Goal: Information Seeking & Learning: Understand process/instructions

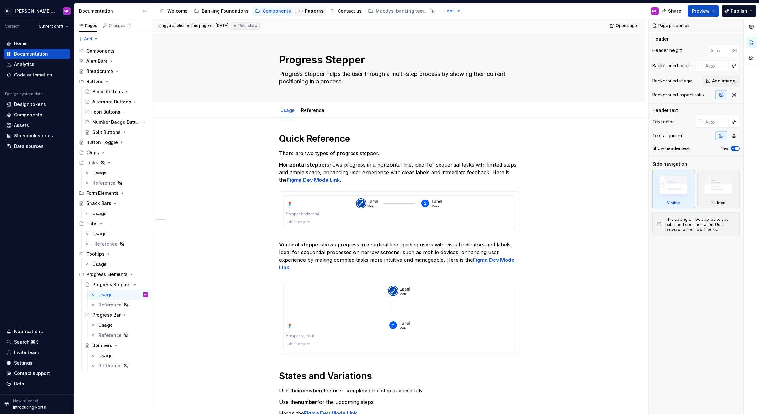
click at [306, 7] on div "Patterns" at bounding box center [310, 11] width 31 height 10
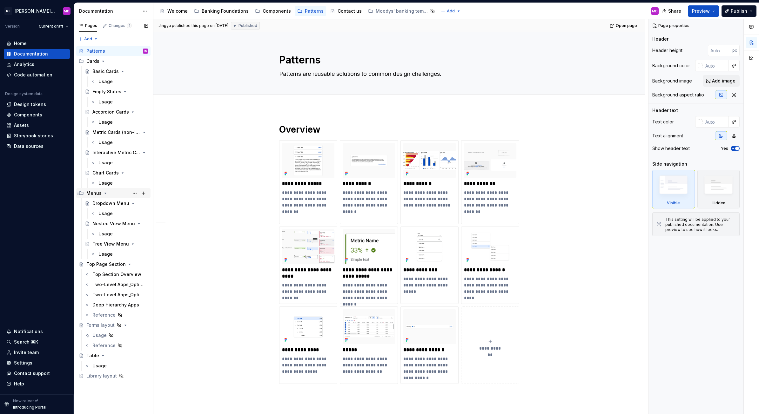
click at [103, 192] on icon "Page tree" at bounding box center [105, 193] width 5 height 5
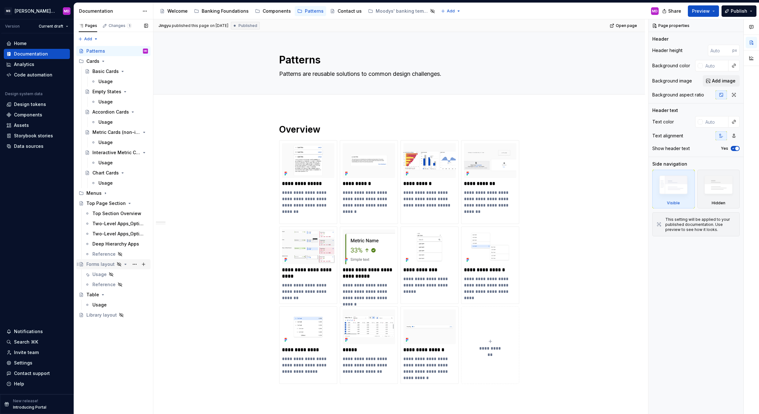
click at [99, 264] on div "Forms layout" at bounding box center [100, 264] width 28 height 6
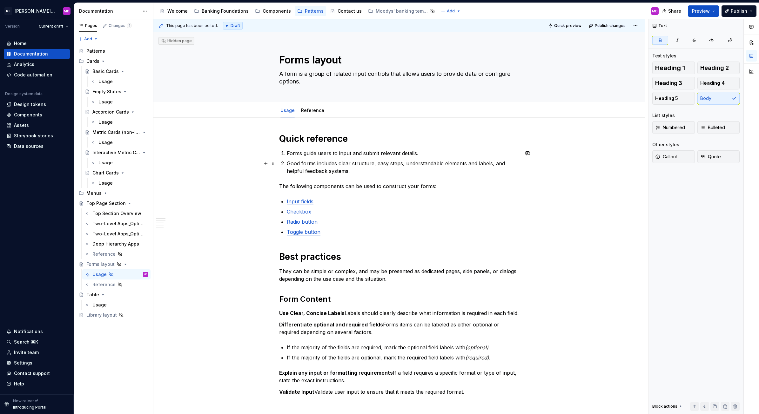
click at [288, 158] on ol "Forms guide users to input and submit relevant details. Good forms includes cle…" at bounding box center [403, 162] width 232 height 25
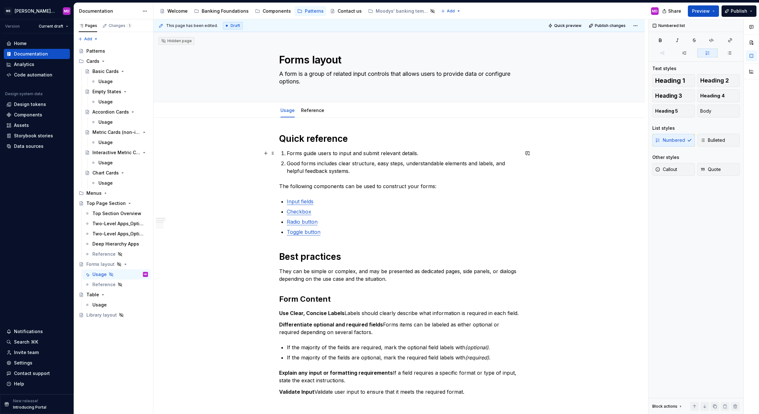
click at [296, 153] on p "Forms guide users to input and submit relevant details." at bounding box center [403, 154] width 232 height 8
type textarea "*"
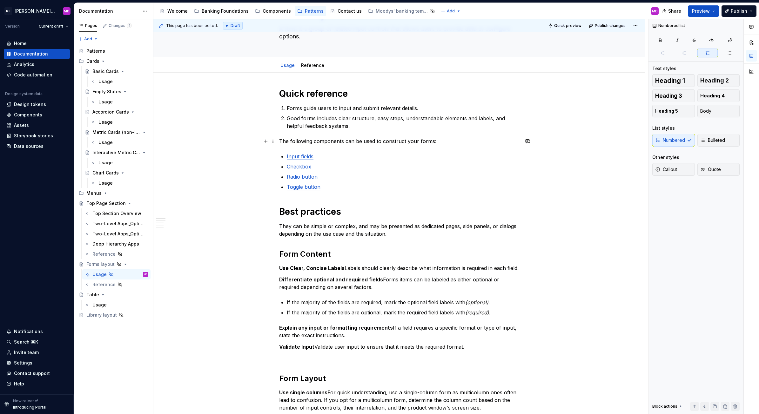
scroll to position [48, 0]
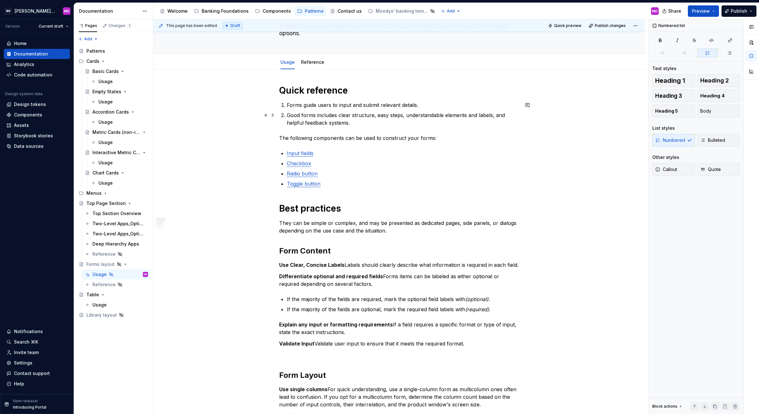
click at [319, 120] on p "Good forms includes clear structure, easy steps, understandable elements and la…" at bounding box center [403, 118] width 232 height 15
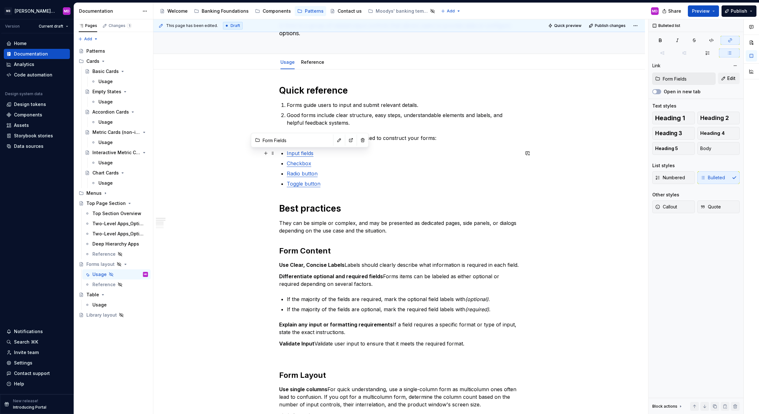
click at [306, 155] on link "Input fields" at bounding box center [300, 153] width 27 height 6
click at [300, 156] on link "Input fields" at bounding box center [300, 153] width 27 height 6
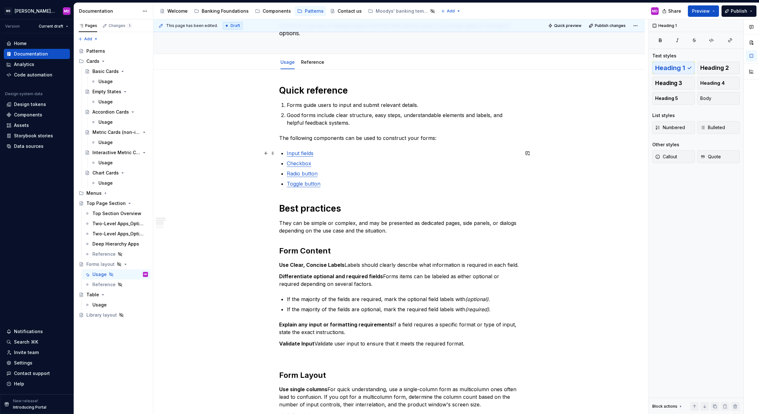
click at [296, 153] on link "Input fields" at bounding box center [300, 153] width 27 height 6
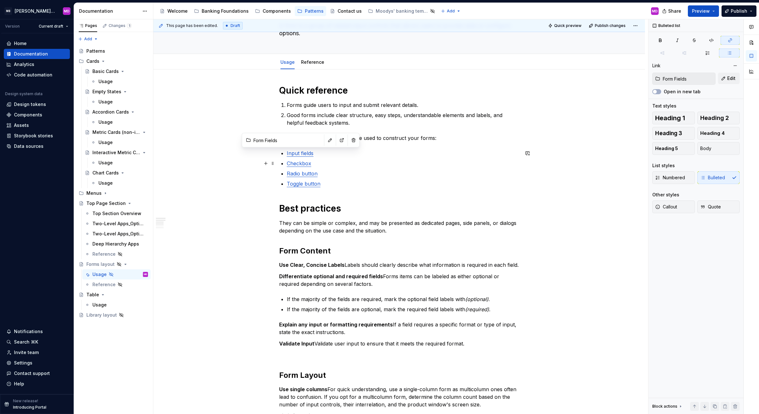
type input "Checkboxes"
click at [295, 164] on link "Checkbox" at bounding box center [299, 163] width 24 height 6
type input "Radio Buttons"
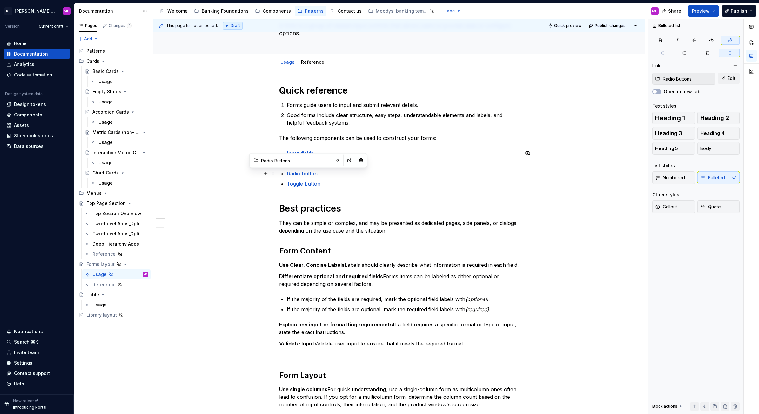
click at [303, 171] on link "Radio button" at bounding box center [302, 173] width 31 height 6
type input "Toggles"
click at [301, 184] on link "Toggle button" at bounding box center [304, 184] width 34 height 6
type input "Form Fields"
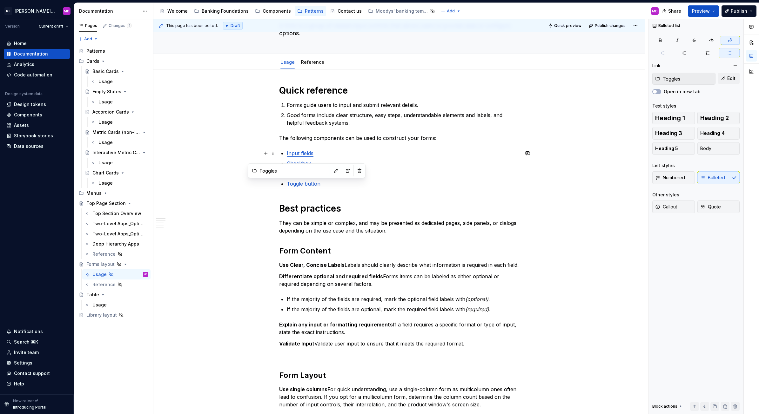
type input "Form Fields"
click at [294, 156] on link "Input fields" at bounding box center [300, 153] width 27 height 6
click at [335, 142] on button "button" at bounding box center [339, 140] width 9 height 9
type textarea "*"
type input "Checkboxes"
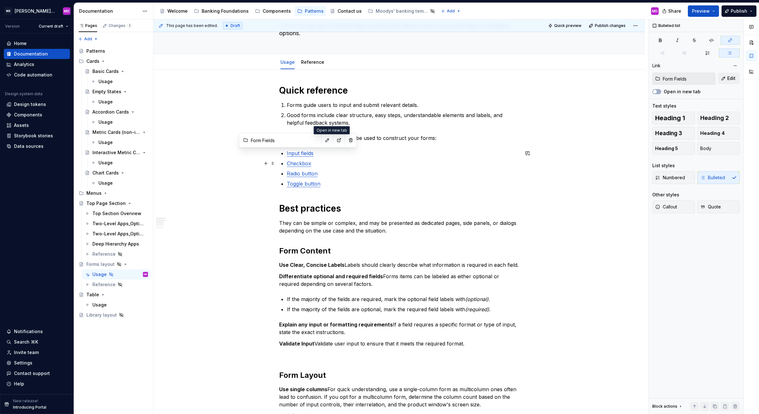
type input "Checkboxes"
click at [299, 163] on link "Checkbox" at bounding box center [299, 163] width 24 height 6
click at [340, 148] on button "button" at bounding box center [344, 150] width 9 height 9
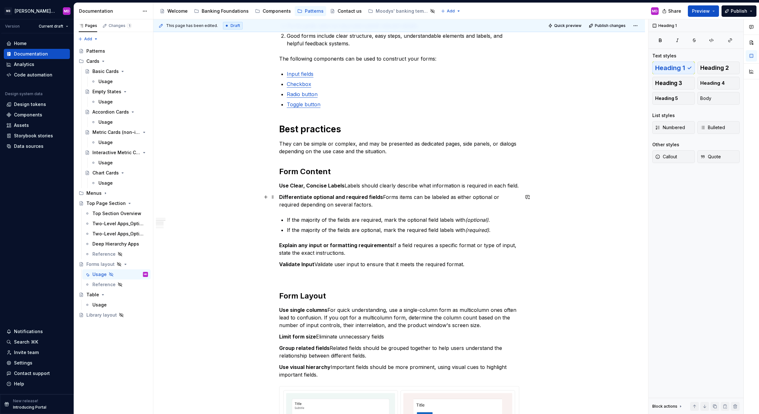
scroll to position [130, 0]
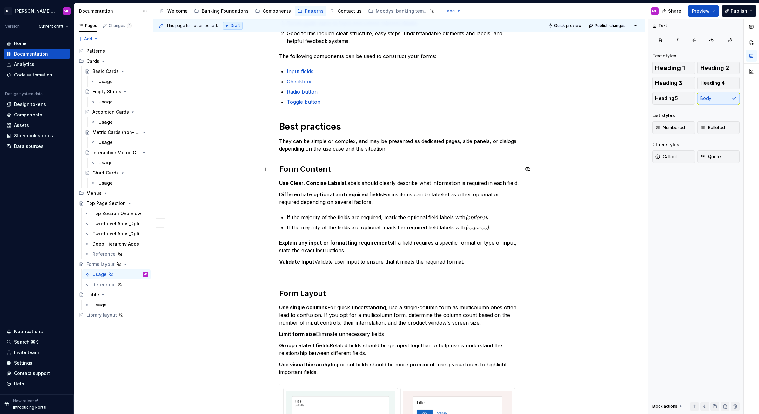
click at [351, 164] on h2 "Form Content" at bounding box center [399, 169] width 240 height 10
click at [348, 185] on p "Use Clear, Concise Labels Labels should clearly describe what information is re…" at bounding box center [399, 183] width 240 height 8
click at [219, 163] on div "Quick reference Forms guide users to input and submit relevant details. Good fo…" at bounding box center [398, 401] width 491 height 827
click at [351, 184] on p "Use Clear, Concise Labels . They should clearly describe what information is re…" at bounding box center [399, 183] width 240 height 8
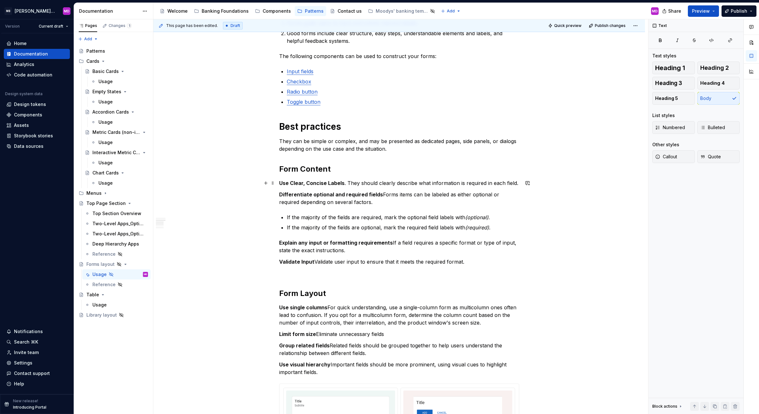
click at [351, 184] on p "Use Clear, Concise Labels . They should clearly describe what information is re…" at bounding box center [399, 183] width 240 height 8
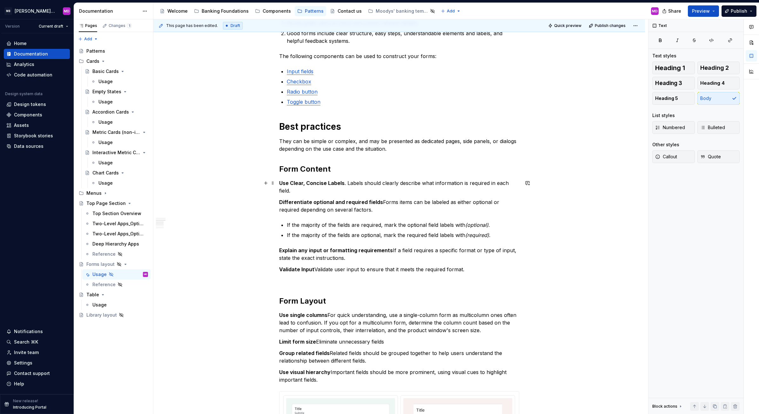
click at [356, 182] on p "Use Clear, Concise Labels . Labels should clearly describe what information is …" at bounding box center [399, 186] width 240 height 15
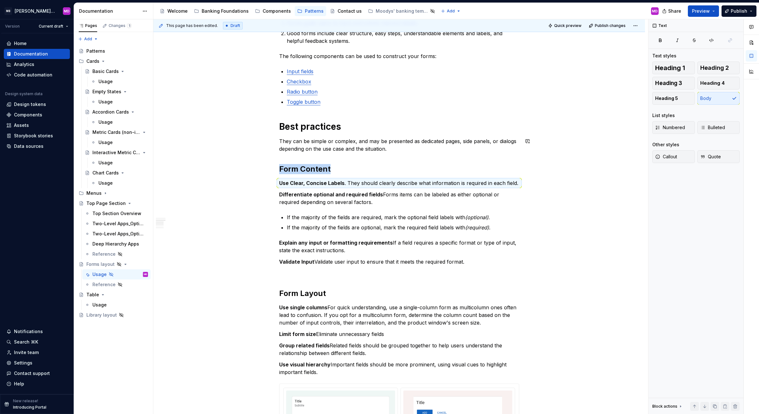
click at [228, 163] on div "Quick reference Forms guide users to input and submit relevant details. Good fo…" at bounding box center [398, 401] width 491 height 827
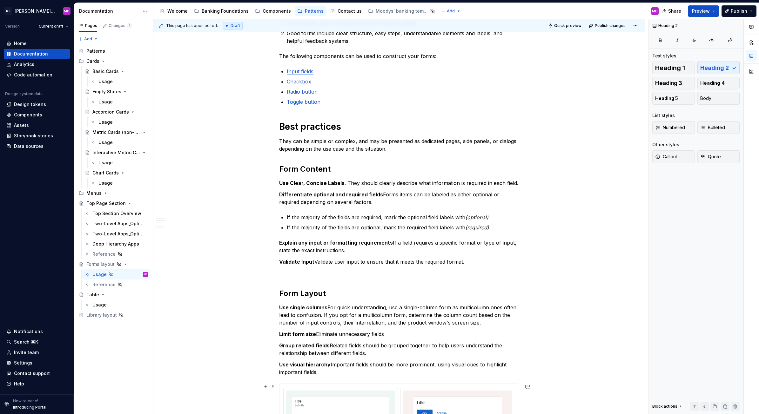
click at [199, 397] on div "Quick reference Forms guide users to input and submit relevant details. Good fo…" at bounding box center [398, 401] width 491 height 827
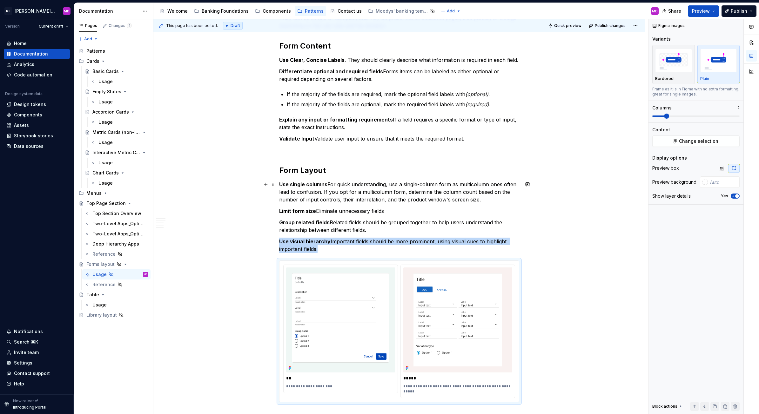
scroll to position [253, 0]
click at [232, 368] on div "Quick reference Forms guide users to input and submit relevant details. Good fo…" at bounding box center [398, 278] width 491 height 827
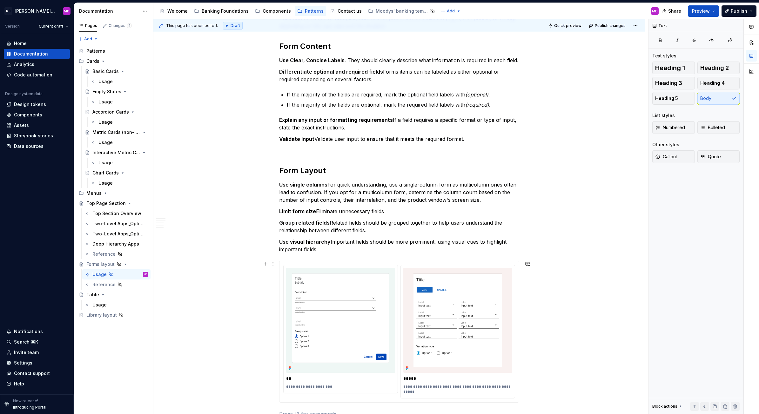
scroll to position [257, 0]
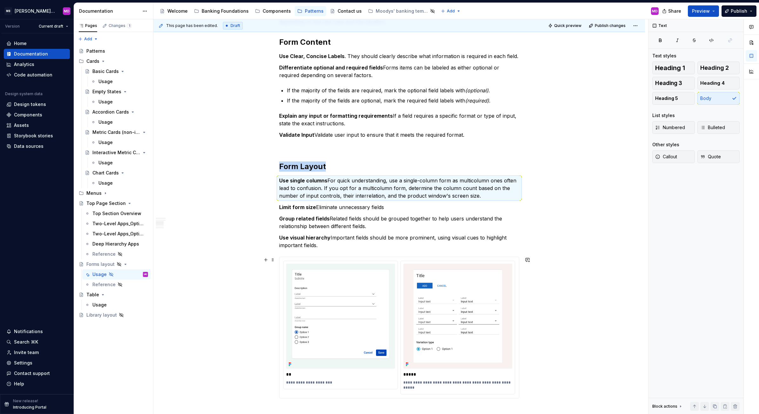
click at [199, 393] on div "Quick reference Forms guide users to input and submit relevant details. Good fo…" at bounding box center [398, 274] width 491 height 827
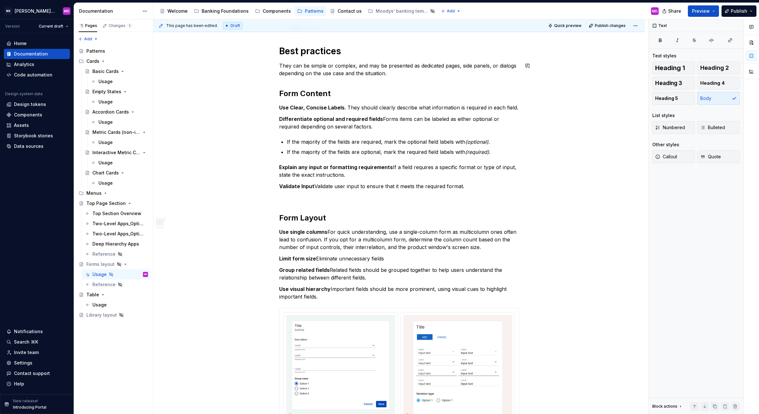
scroll to position [204, 0]
click at [345, 107] on p "Use Clear, Concise Labels . They should clearly describe what information is re…" at bounding box center [399, 109] width 240 height 8
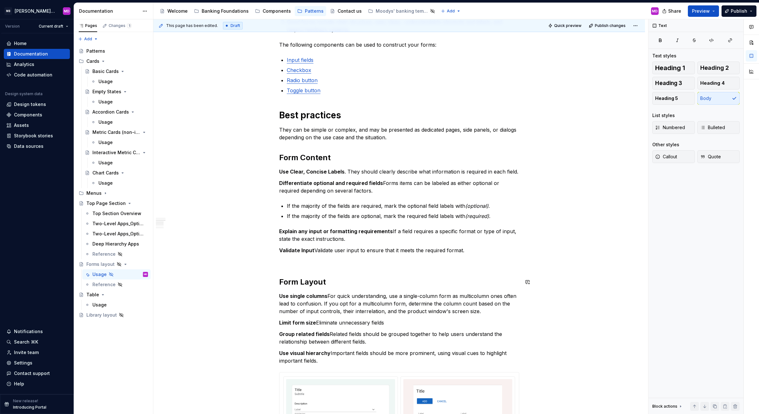
scroll to position [141, 0]
click at [103, 60] on icon "Page tree" at bounding box center [103, 61] width 5 height 5
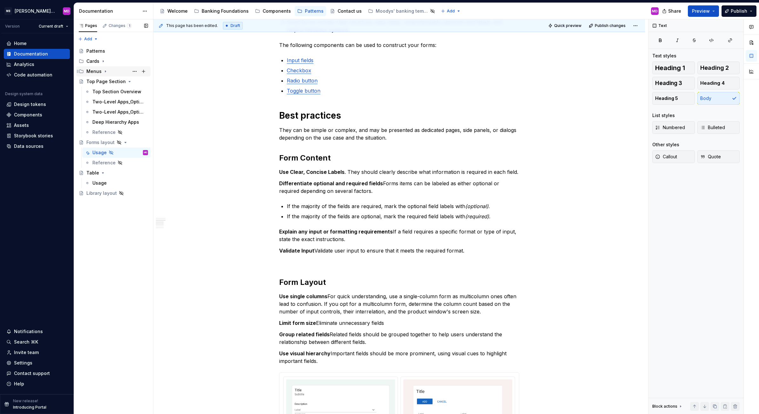
click at [101, 70] on div "Menus" at bounding box center [117, 71] width 62 height 9
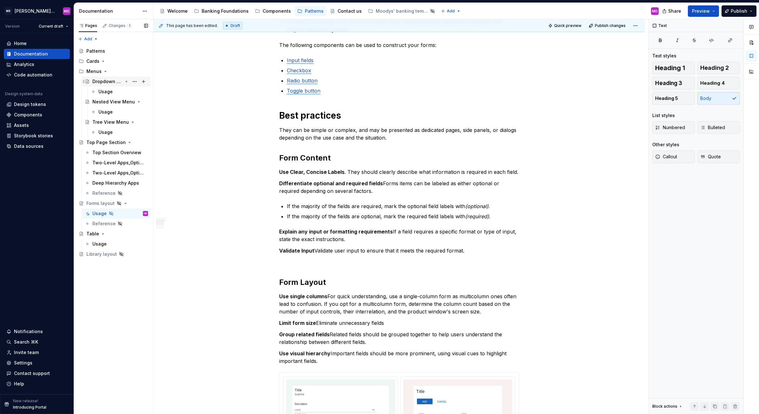
click at [104, 80] on div "Dropdown Menu" at bounding box center [107, 81] width 30 height 6
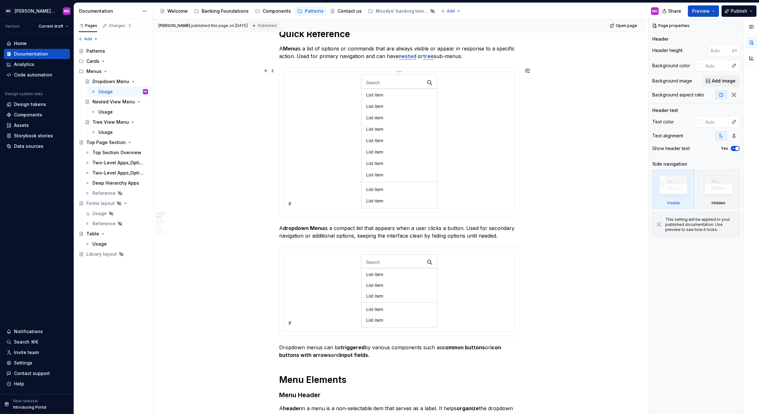
scroll to position [97, 0]
click at [118, 212] on div "Usage" at bounding box center [120, 213] width 56 height 9
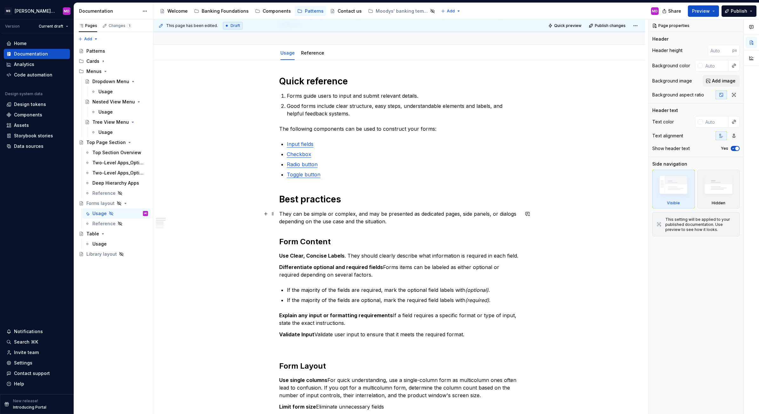
scroll to position [59, 0]
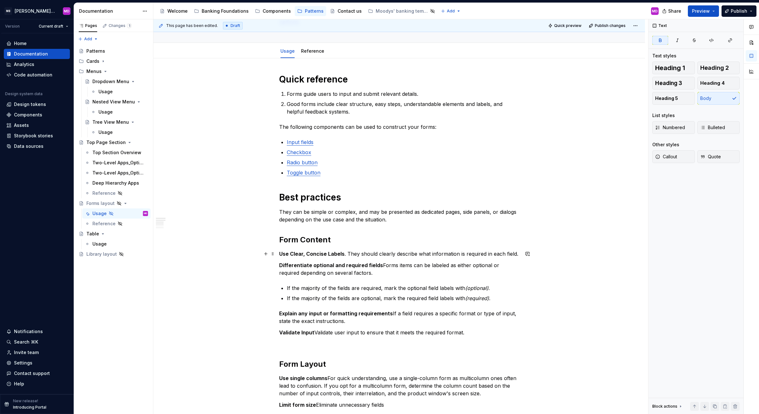
click at [334, 253] on strong "Use Clear, Concise Labels" at bounding box center [311, 254] width 65 height 6
type textarea "*"
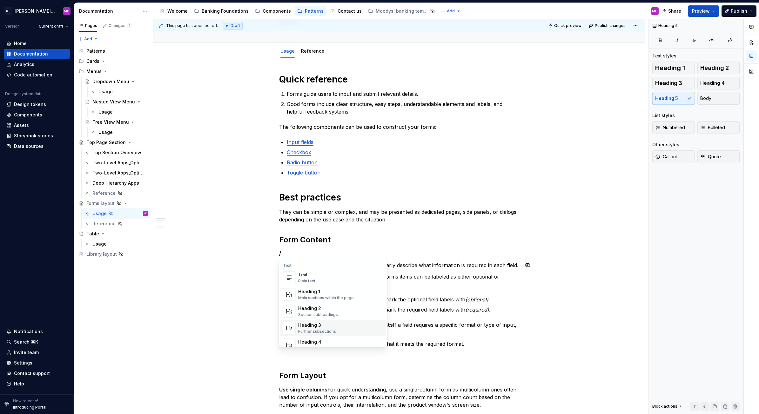
scroll to position [11, 0]
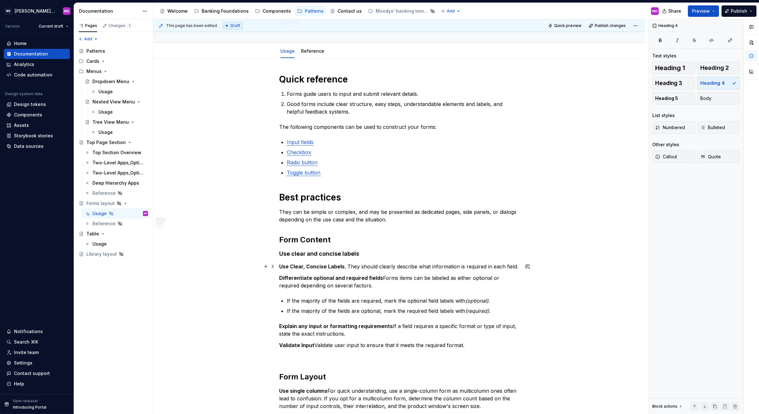
click at [345, 266] on p "Use Clear, Concise Labels . They should clearly describe what information is re…" at bounding box center [399, 267] width 240 height 8
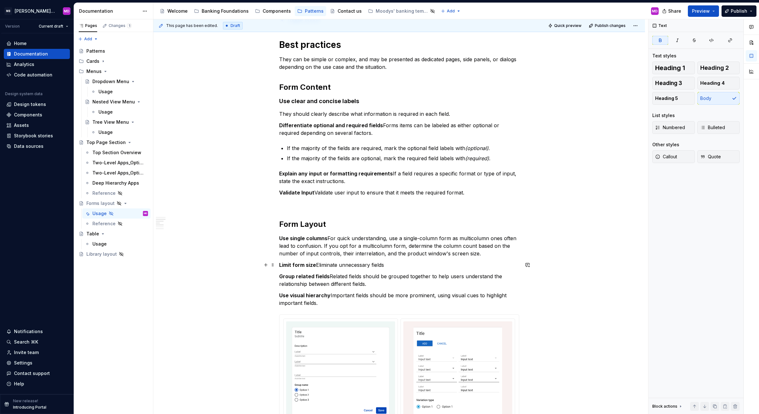
scroll to position [213, 0]
click at [104, 123] on div "Tree View Menu" at bounding box center [107, 122] width 30 height 6
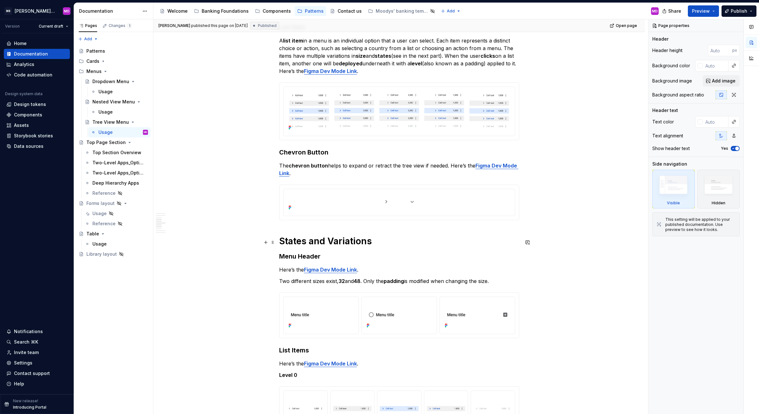
scroll to position [488, 0]
click at [303, 259] on h3 "Menu Header" at bounding box center [399, 256] width 240 height 9
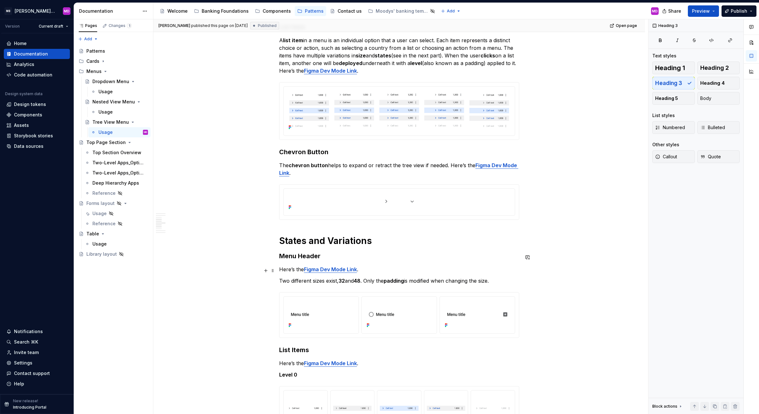
scroll to position [556, 0]
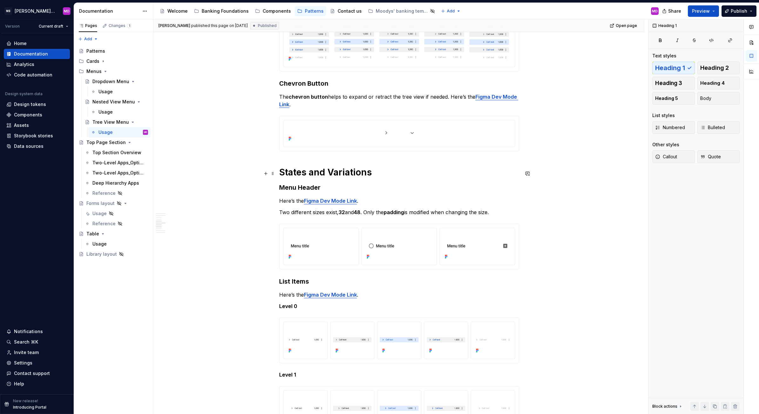
click at [310, 170] on h1 "States and Variations" at bounding box center [399, 172] width 240 height 11
click at [296, 188] on h3 "Menu Header" at bounding box center [399, 187] width 240 height 9
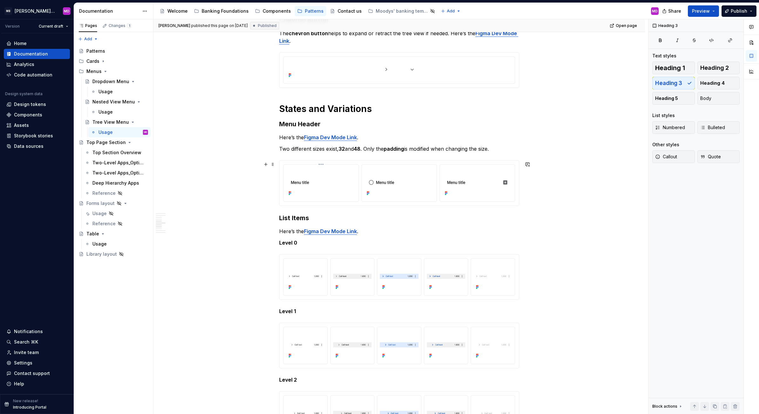
scroll to position [620, 0]
click at [294, 221] on h3 "List Items" at bounding box center [399, 217] width 240 height 9
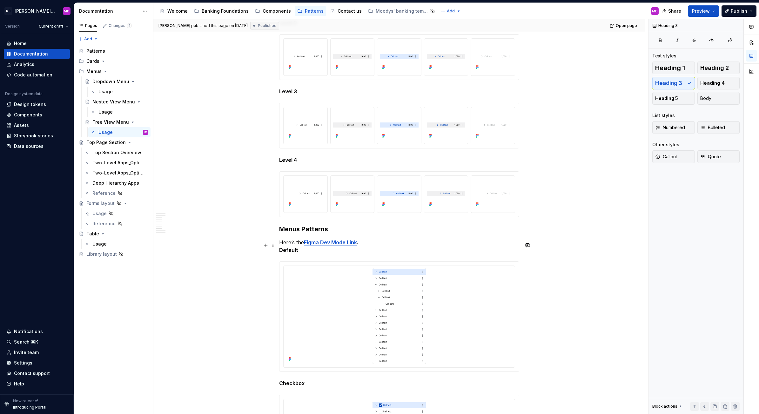
scroll to position [1015, 0]
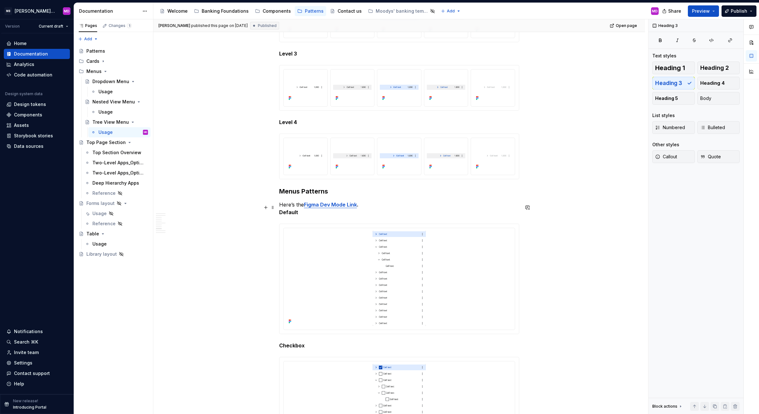
click at [286, 215] on strong "Default" at bounding box center [288, 212] width 19 height 6
click at [296, 194] on h3 "Menus Patterns" at bounding box center [399, 191] width 240 height 9
click at [122, 213] on div "Usage" at bounding box center [120, 213] width 56 height 9
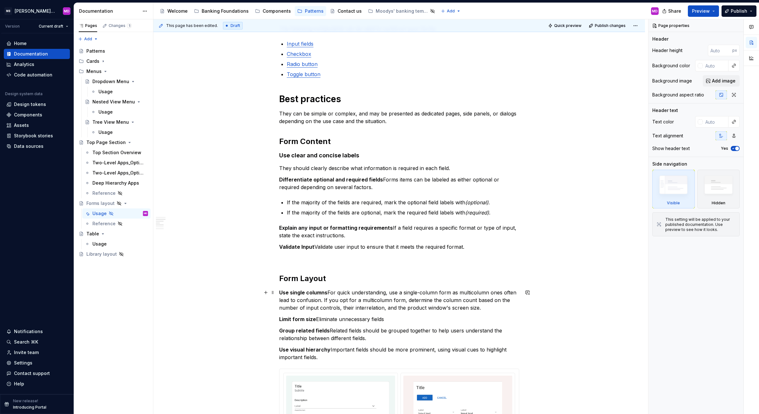
scroll to position [157, 0]
type textarea "*"
click at [316, 157] on h4 "Use clear and concise labels" at bounding box center [399, 156] width 240 height 8
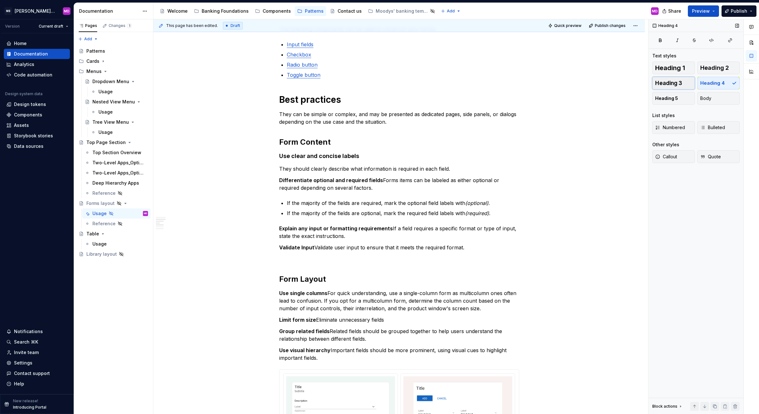
click at [674, 82] on span "Heading 3" at bounding box center [668, 83] width 27 height 6
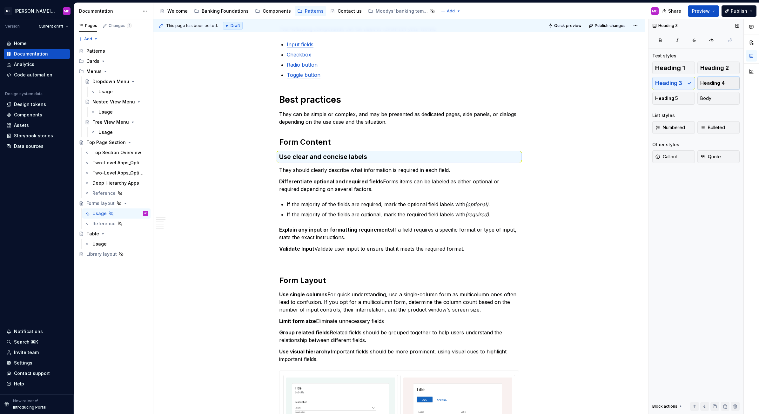
click at [725, 83] on button "Heading 4" at bounding box center [718, 83] width 43 height 13
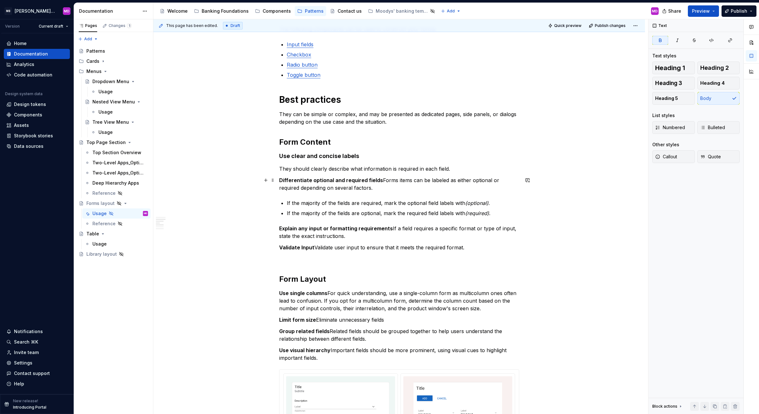
click at [374, 178] on strong "Differentiate optional and required fields" at bounding box center [331, 180] width 104 height 6
drag, startPoint x: 378, startPoint y: 180, endPoint x: 264, endPoint y: 180, distance: 114.3
click at [279, 180] on div "Quick reference Forms guide users to input and submit relevant details. Good fo…" at bounding box center [399, 326] width 240 height 701
copy strong "Differentiate optional and required fields"
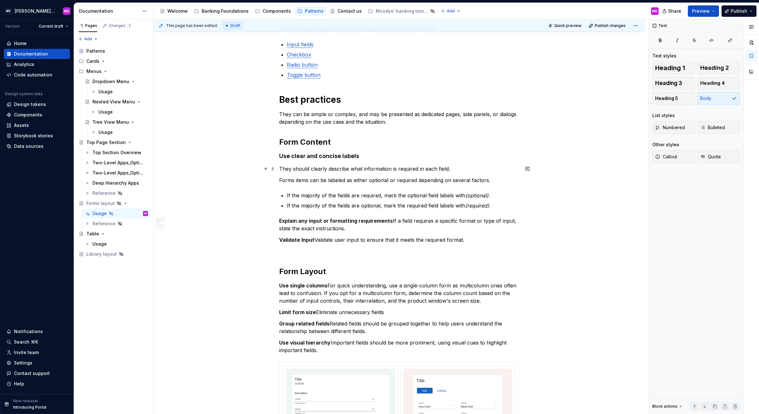
click at [456, 168] on p "They should clearly describe what information is required in each field." at bounding box center [399, 169] width 240 height 8
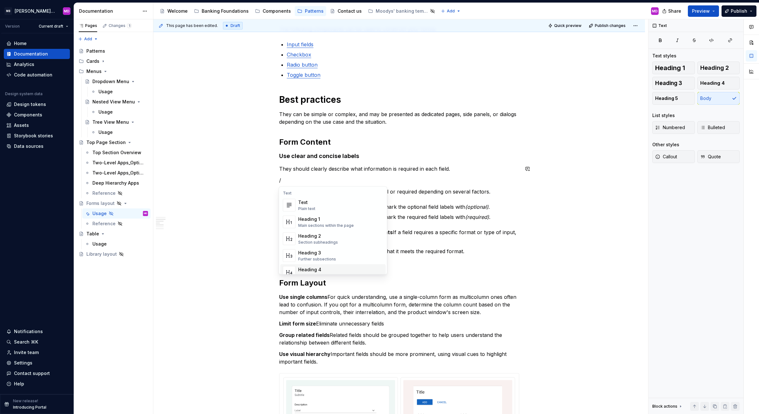
scroll to position [28, 0]
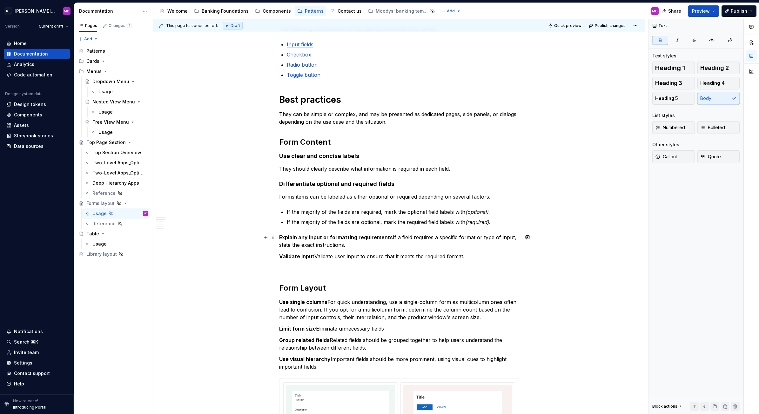
click at [388, 240] on p "Explain any input or formatting requirements If a field requires a specific for…" at bounding box center [399, 241] width 240 height 15
copy p "Explain any input or formatting requirements"
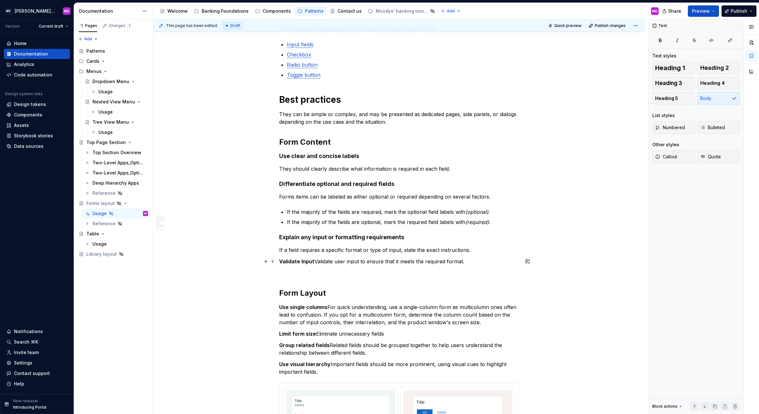
click at [313, 260] on p "Validate Input Validate user input to ensure that it meets the required format." at bounding box center [399, 262] width 240 height 8
copy p "Validate Input"
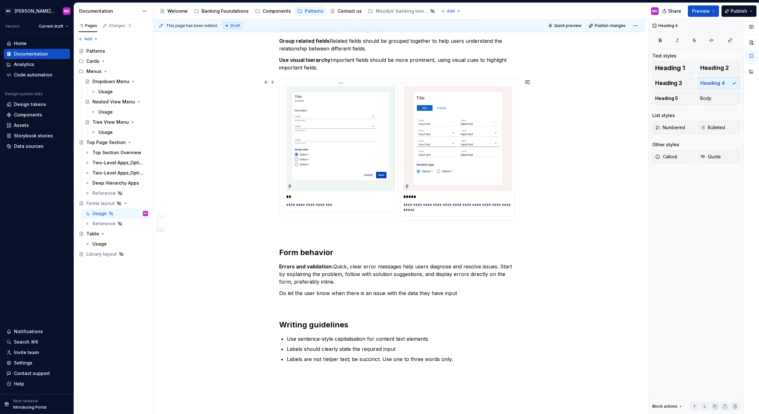
scroll to position [478, 0]
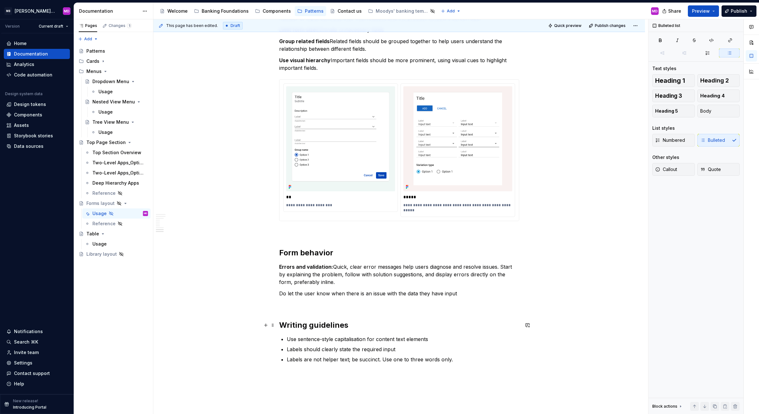
click at [367, 321] on h2 "Writing guidelines" at bounding box center [399, 325] width 240 height 10
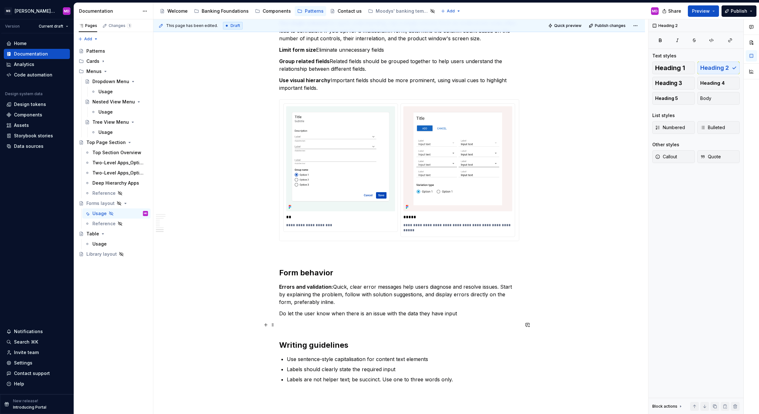
scroll to position [458, 0]
click at [447, 314] on p "Do let the user know when there is an issue with the data they have input" at bounding box center [399, 314] width 240 height 8
click at [445, 314] on p "Do let the user know when there is an issue with the data they have input" at bounding box center [399, 314] width 240 height 8
click at [448, 315] on p "Do let the user know when there is an issue with the data they have added" at bounding box center [399, 314] width 240 height 8
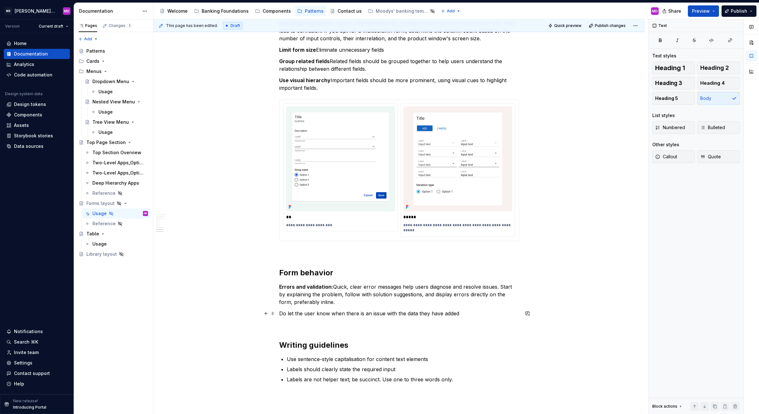
click at [448, 315] on p "Do let the user know when there is an issue with the data they have added" at bounding box center [399, 314] width 240 height 8
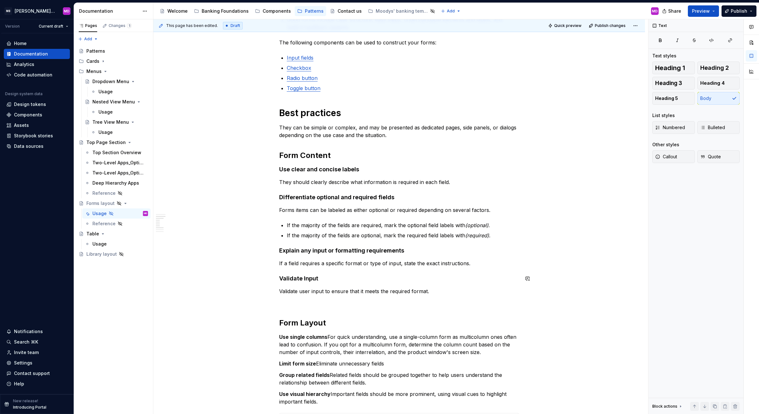
scroll to position [143, 0]
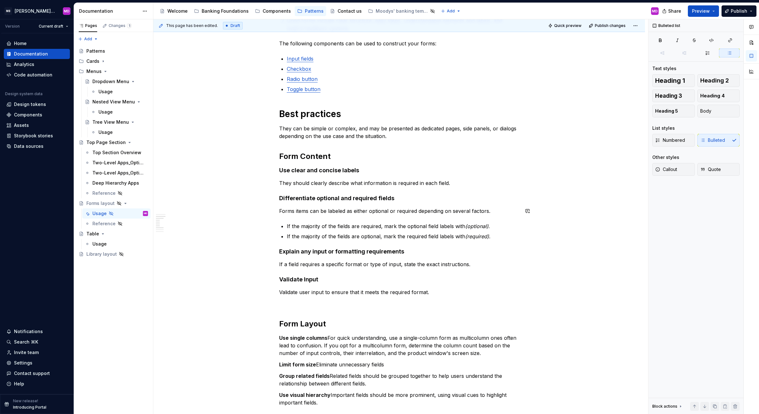
click at [289, 216] on div "Quick reference Forms guide users to input and submit relevant details. Good fo…" at bounding box center [399, 351] width 240 height 723
click at [322, 212] on p "Forms items can be labeled as either optional or required depending on several …" at bounding box center [399, 211] width 240 height 8
click at [321, 233] on p "If the majority of the fields are optional, mark the required field labels with…" at bounding box center [403, 237] width 232 height 8
click at [209, 369] on div "Quick reference Forms guide users to input and submit relevant details. Good fo…" at bounding box center [398, 410] width 491 height 870
click at [317, 236] on p "If the majority of the fields are optional, mark the required field labels with…" at bounding box center [403, 237] width 232 height 8
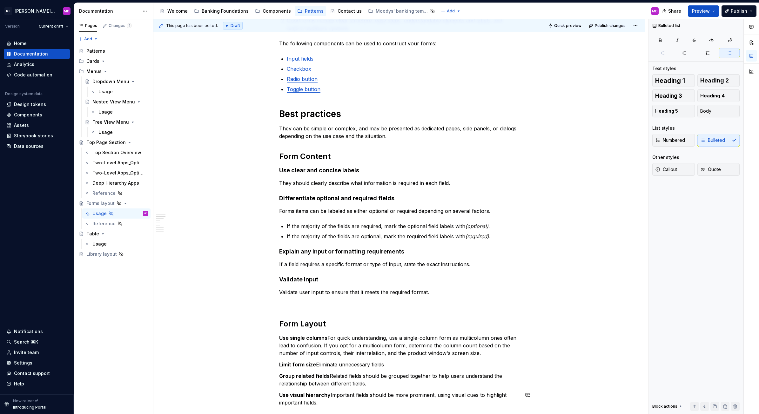
click at [192, 391] on div "Quick reference Forms guide users to input and submit relevant details. Good fo…" at bounding box center [398, 410] width 491 height 870
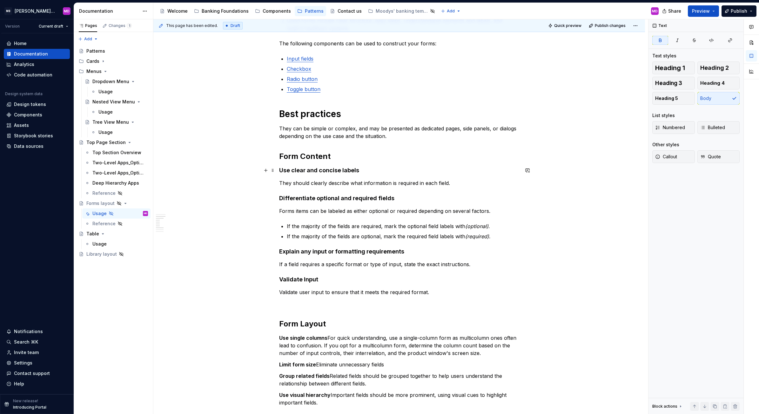
click at [356, 172] on h4 "Use clear and concise labels" at bounding box center [399, 171] width 240 height 8
click at [219, 380] on div "Quick reference Forms guide users to input and submit relevant details. Good fo…" at bounding box center [398, 410] width 491 height 870
drag, startPoint x: 278, startPoint y: 169, endPoint x: 359, endPoint y: 169, distance: 80.6
click at [359, 169] on h4 "Use clear and concise labels" at bounding box center [399, 171] width 240 height 8
copy h4 "Use clear and concise labels"
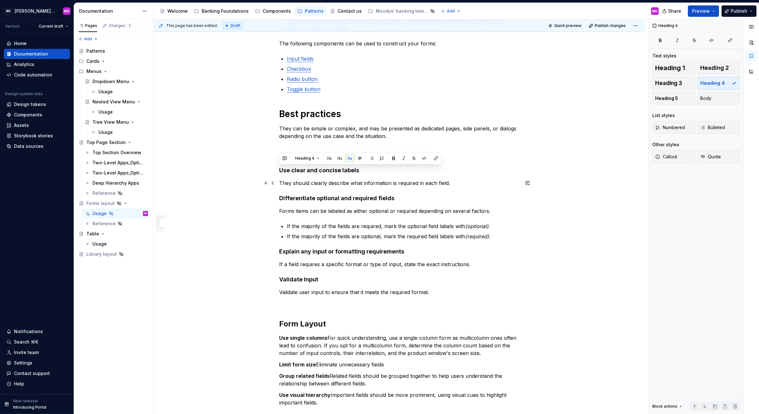
click at [279, 182] on p "They should clearly describe what information is required in each field." at bounding box center [399, 183] width 240 height 8
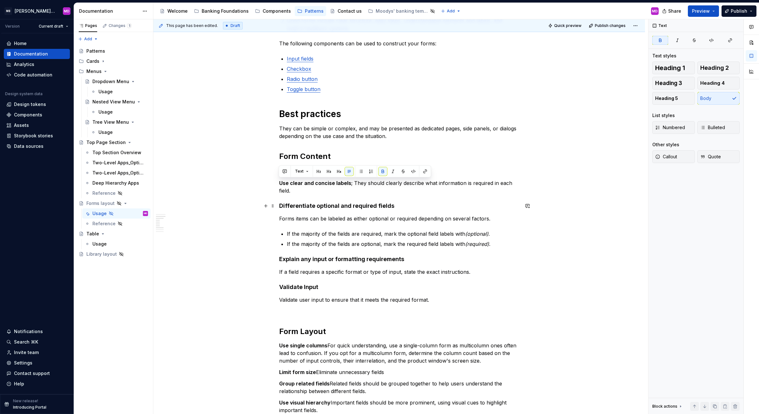
click at [347, 205] on strong "Differentiate optional and required fields" at bounding box center [336, 206] width 115 height 7
click at [380, 167] on h4 "Use clear and concise labels" at bounding box center [399, 171] width 240 height 8
click at [272, 171] on span at bounding box center [272, 170] width 5 height 9
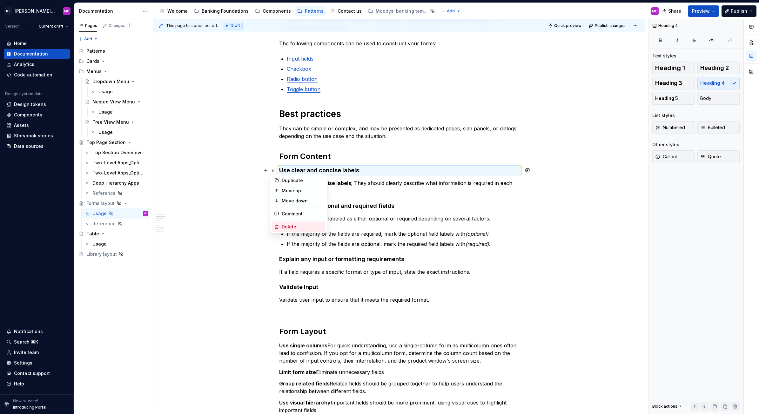
click at [292, 225] on div "Delete" at bounding box center [302, 227] width 41 height 6
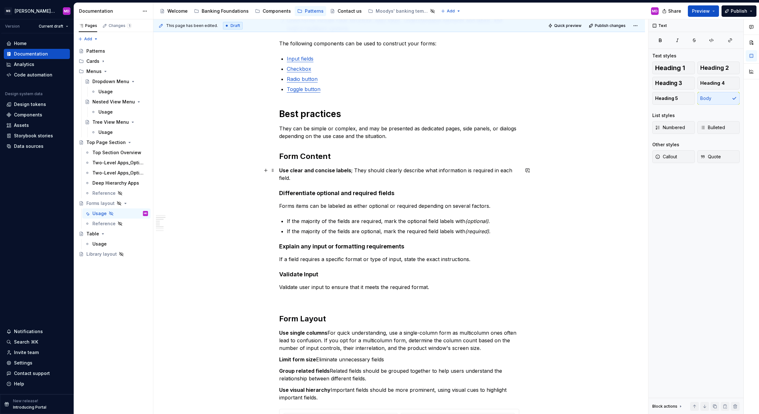
click at [351, 170] on p "Use clear and concise labels ; They should clearly describe what information is…" at bounding box center [399, 174] width 240 height 15
click at [393, 192] on h4 "Differentiate optional and required fields" at bounding box center [399, 194] width 240 height 8
copy strong "Differentiate optional and required fields"
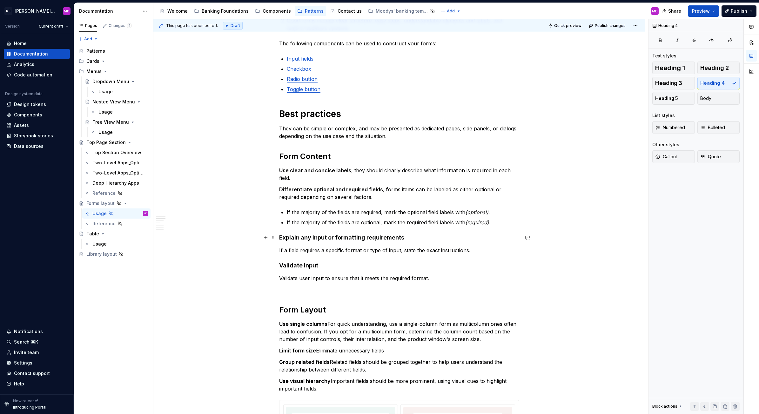
click at [411, 239] on h4 "Explain any input or formatting requirements" at bounding box center [399, 238] width 240 height 8
copy h4 "Explain any input or formatting requirements"
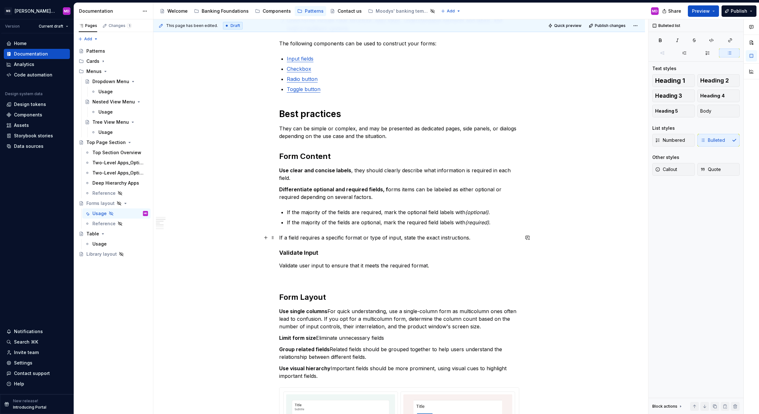
click at [280, 236] on p "If a field requires a specific format or type of input, state the exact instruc…" at bounding box center [399, 238] width 240 height 8
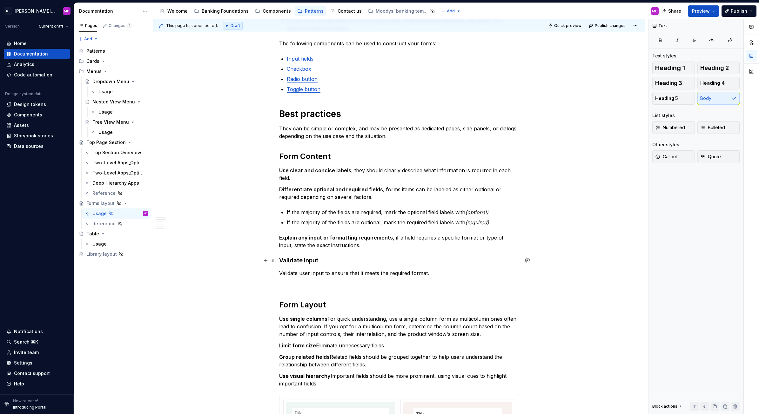
click at [316, 261] on strong "Validate Input" at bounding box center [298, 260] width 39 height 7
copy strong "Validate Input"
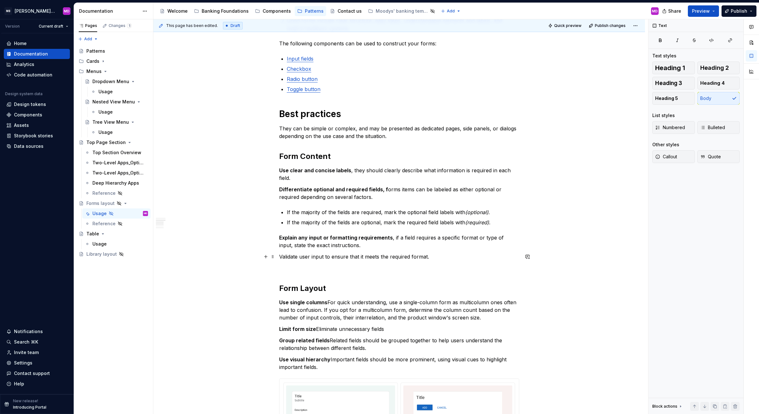
click at [283, 256] on p "Validate user input to ensure that it meets the required format." at bounding box center [399, 257] width 240 height 8
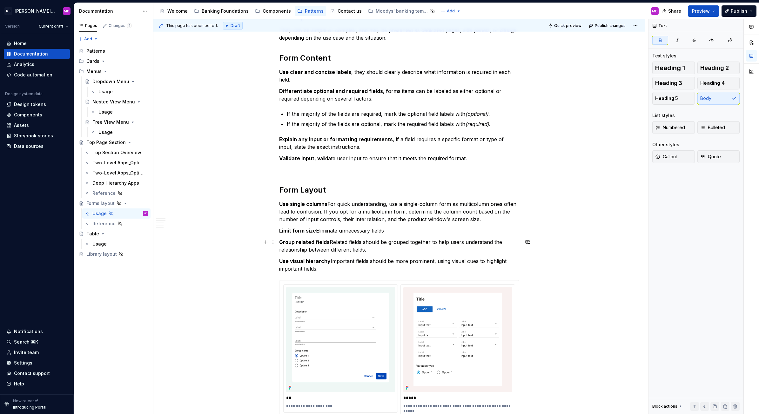
scroll to position [241, 0]
click at [329, 229] on p "Limit form size Eliminate unnecessary fields" at bounding box center [399, 231] width 240 height 8
click at [375, 203] on p "Use single columns for quick understanding, use a single-column form as multico…" at bounding box center [399, 211] width 240 height 23
click at [396, 203] on p "Use single columns for quick understanding, use a single-column form as multico…" at bounding box center [399, 211] width 240 height 23
click at [220, 387] on div "Quick reference Forms guide users to input and submit relevant details. Good fo…" at bounding box center [398, 294] width 491 height 835
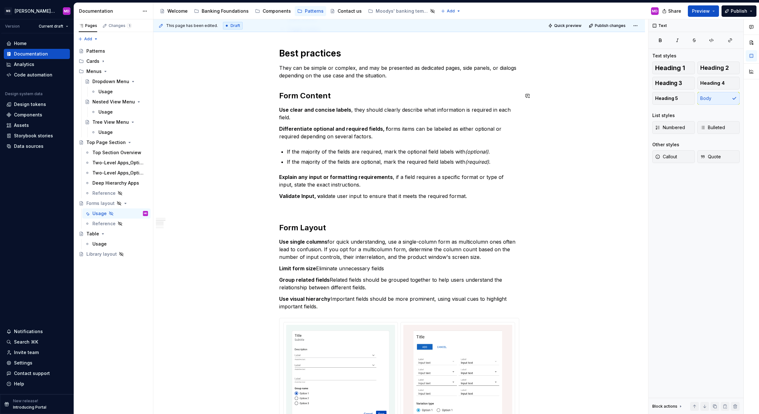
scroll to position [195, 0]
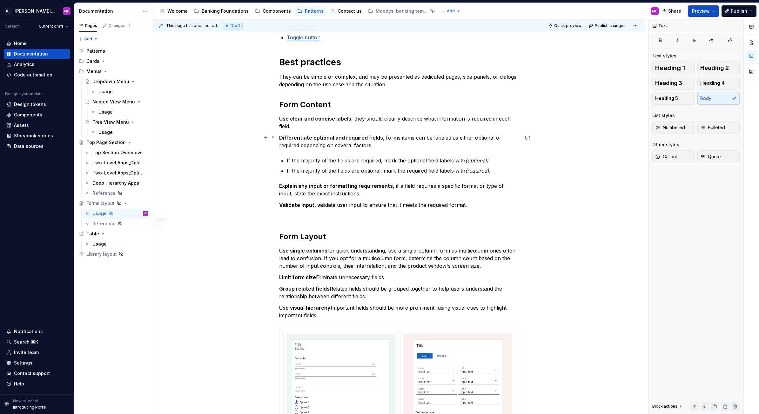
click at [383, 137] on p "Differentiate optional and required fields, f orms items can be labeled as eith…" at bounding box center [399, 141] width 240 height 15
click at [403, 146] on p "Differentiate optional and required fields, forms items can be labeled as eithe…" at bounding box center [399, 141] width 240 height 15
click at [396, 185] on p "Explain any input or formatting requirements , if a field requires a specific f…" at bounding box center [399, 189] width 240 height 15
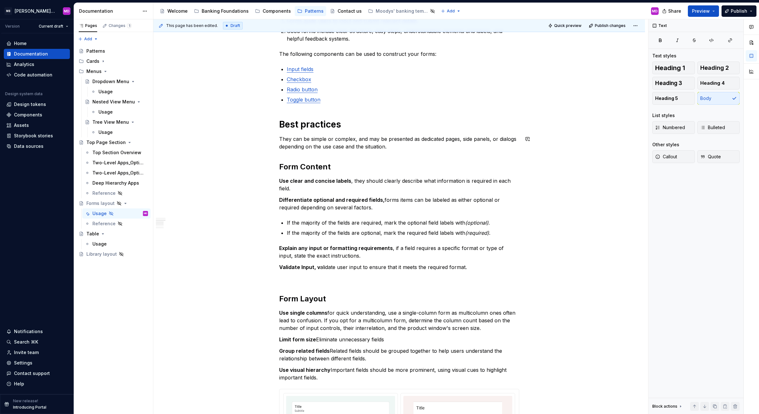
scroll to position [135, 0]
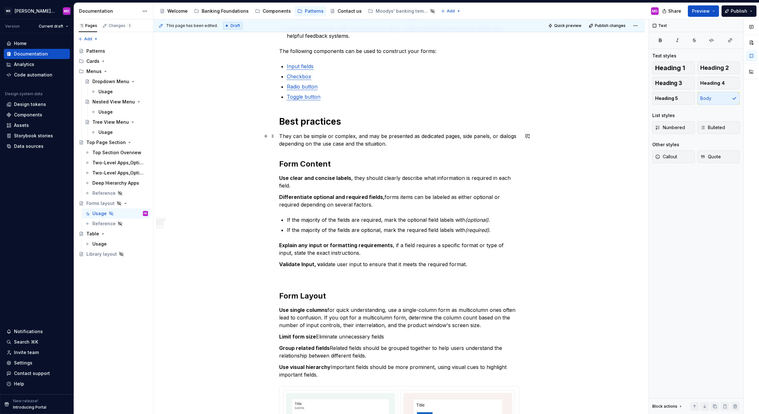
click at [391, 144] on p "They can be simple or complex, and may be presented as dedicated pages, side pa…" at bounding box center [399, 139] width 240 height 15
click at [389, 125] on h1 "Best practices" at bounding box center [399, 121] width 240 height 11
click at [401, 144] on p "They can be simple or complex, and may be presented as dedicated pages, side pa…" at bounding box center [399, 139] width 240 height 15
click at [393, 126] on h1 "Best practices" at bounding box center [399, 121] width 240 height 11
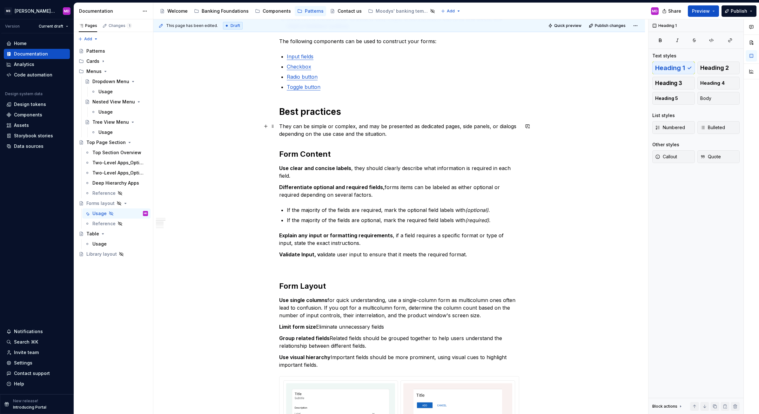
scroll to position [145, 0]
click at [332, 157] on h2 "Form Content" at bounding box center [399, 154] width 240 height 10
click at [318, 110] on h1 "Best practices" at bounding box center [399, 111] width 240 height 11
click at [309, 156] on h2 "Form Content" at bounding box center [399, 154] width 240 height 10
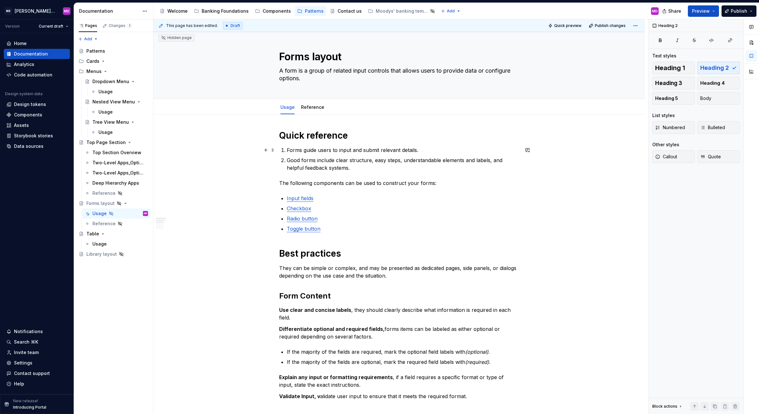
scroll to position [0, 0]
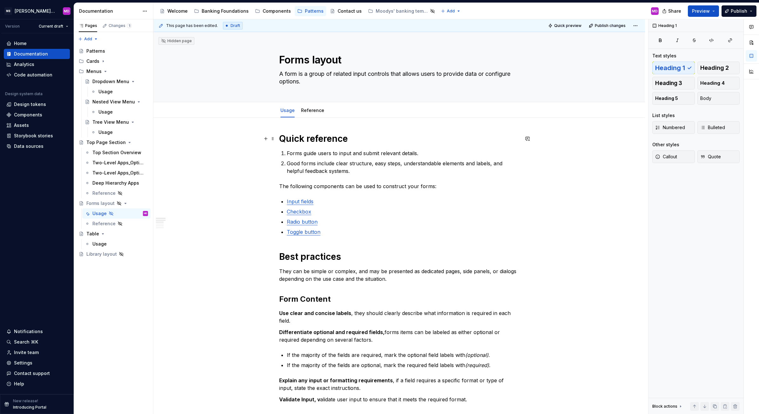
click at [308, 141] on h1 "Quick reference" at bounding box center [399, 138] width 240 height 11
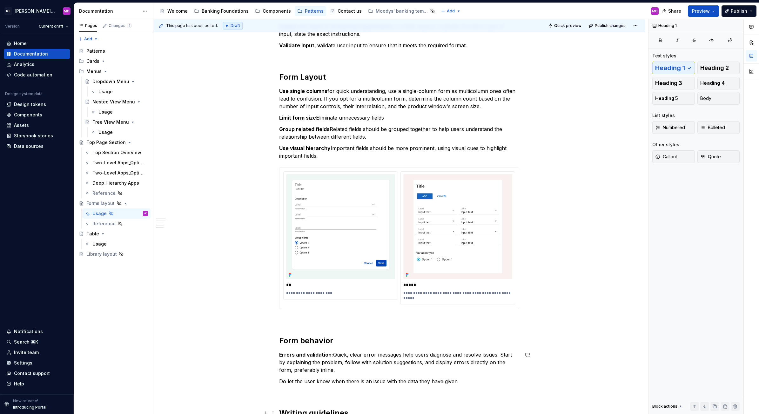
scroll to position [503, 0]
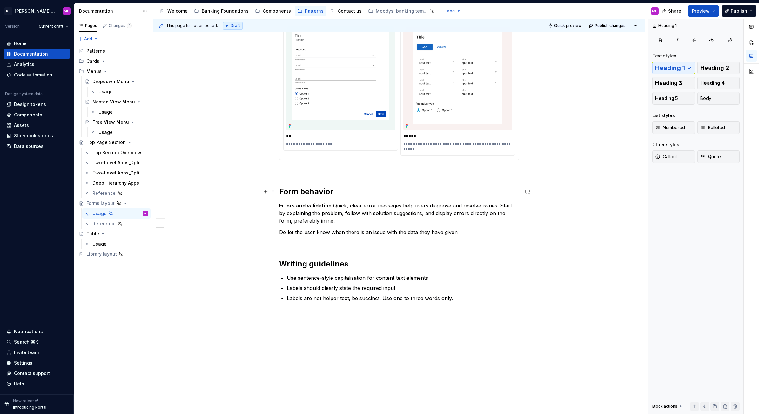
click at [309, 187] on h2 "Form behavior" at bounding box center [399, 192] width 240 height 10
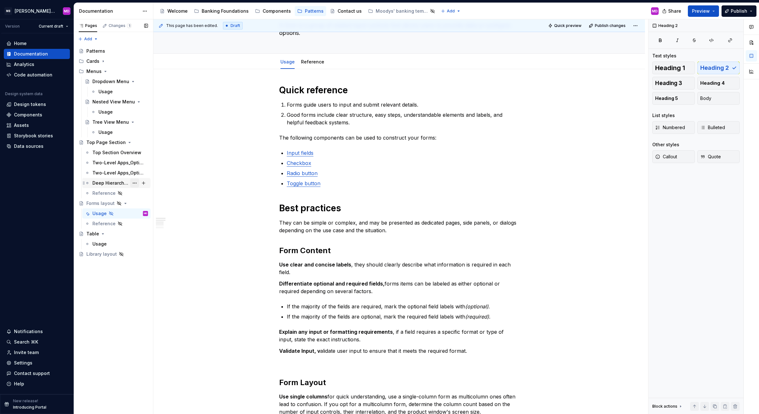
scroll to position [48, 0]
click at [107, 152] on div "Top Section Overview" at bounding box center [110, 153] width 37 height 6
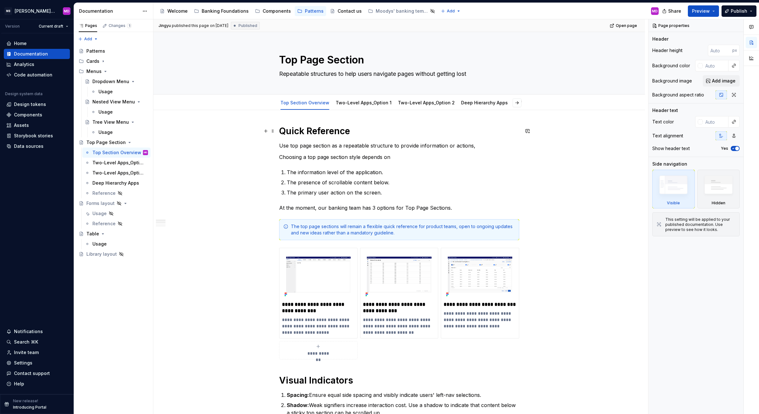
click at [315, 132] on h1 "Quick Reference" at bounding box center [399, 130] width 240 height 11
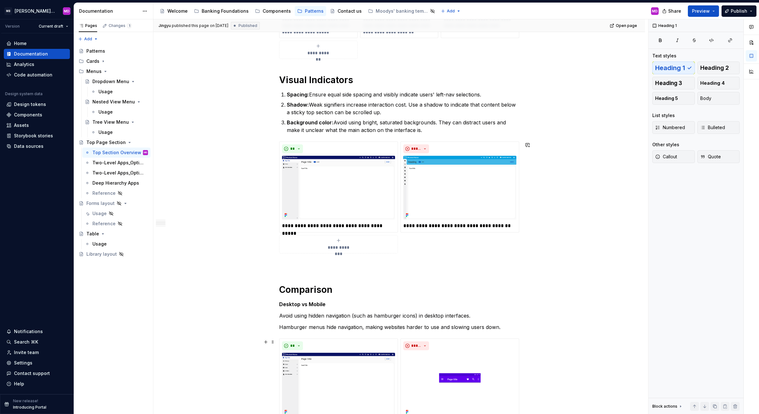
scroll to position [302, 0]
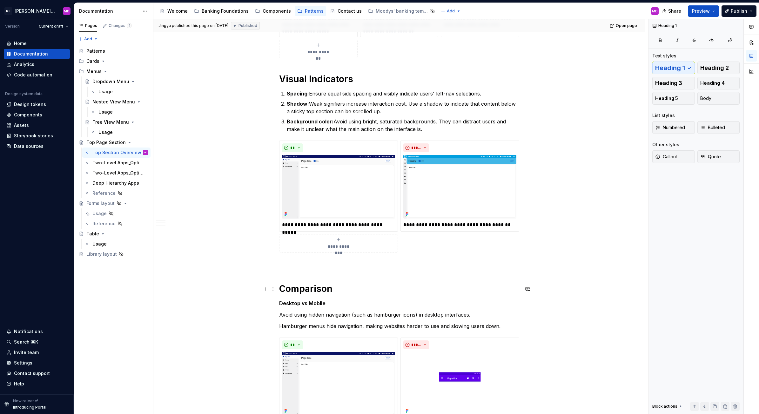
click at [310, 290] on h1 "Comparison" at bounding box center [399, 288] width 240 height 11
click at [311, 267] on p at bounding box center [399, 264] width 240 height 8
click at [296, 283] on h1 "Comparison" at bounding box center [399, 288] width 240 height 11
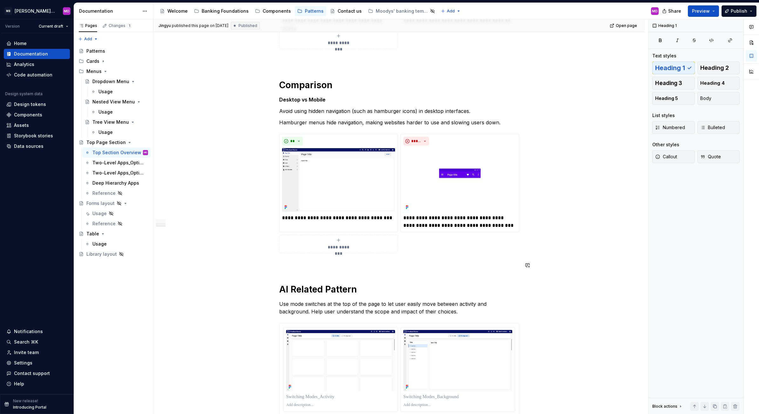
scroll to position [506, 0]
click at [302, 288] on h1 "AI Related Pattern" at bounding box center [399, 288] width 240 height 11
click at [102, 211] on div "Usage" at bounding box center [99, 213] width 14 height 6
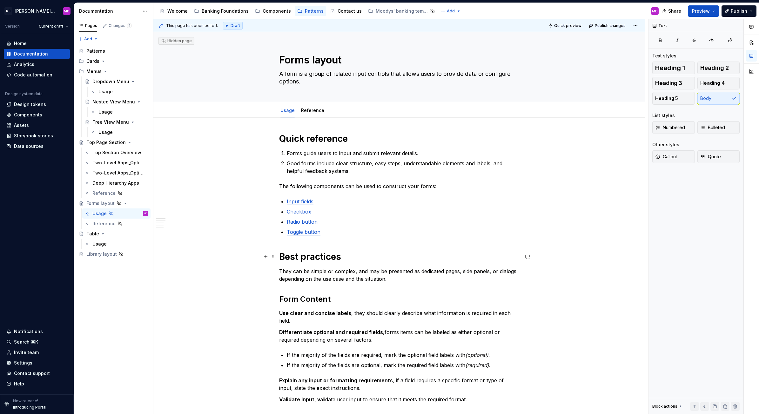
click at [316, 259] on h1 "Best practices" at bounding box center [399, 256] width 240 height 11
click at [306, 302] on h2 "Form Content" at bounding box center [399, 299] width 240 height 10
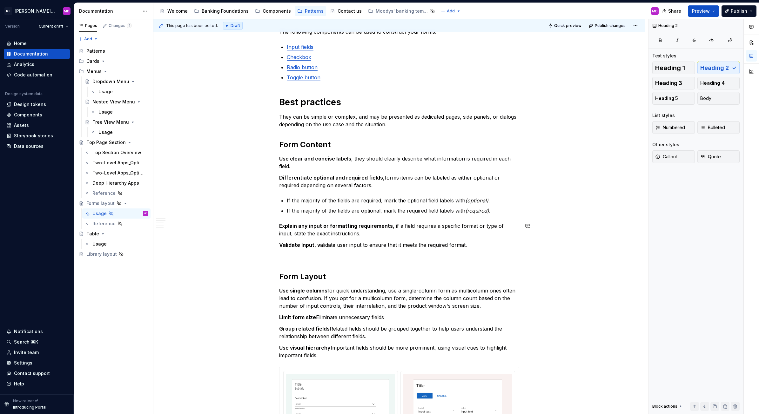
scroll to position [168, 0]
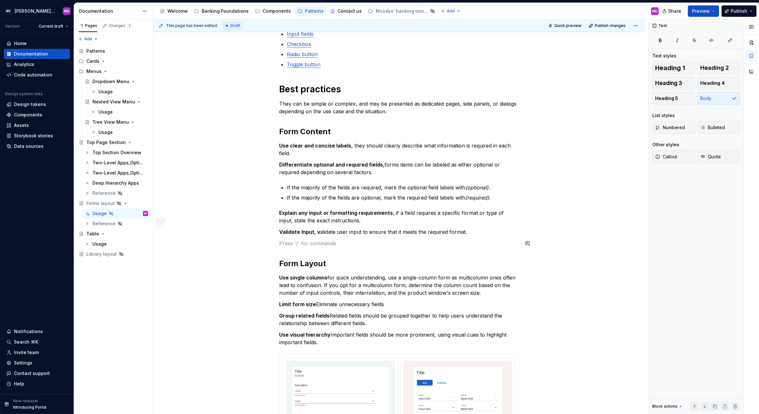
click at [301, 236] on div "Quick reference Forms guide users to input and submit relevant details. Good fo…" at bounding box center [399, 309] width 240 height 688
click at [295, 250] on div "Quick reference Forms guide users to input and submit relevant details. Good fo…" at bounding box center [399, 309] width 240 height 688
click at [295, 248] on div "Quick reference Forms guide users to input and submit relevant details. Good fo…" at bounding box center [399, 309] width 240 height 688
click at [295, 246] on p at bounding box center [399, 244] width 240 height 8
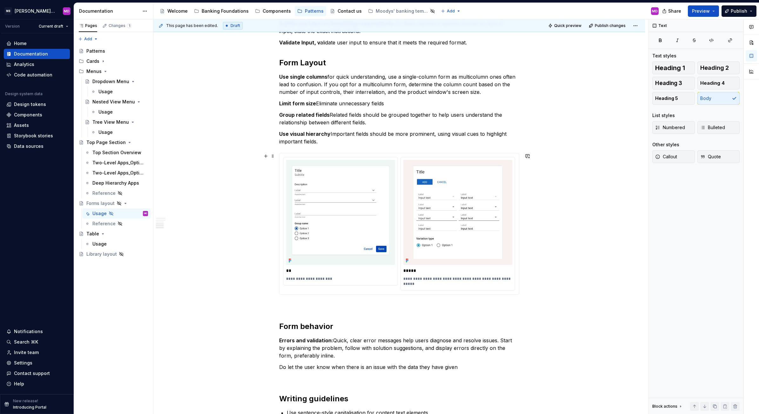
scroll to position [357, 0]
click at [310, 310] on div "Quick reference Forms guide users to input and submit relevant details. Good fo…" at bounding box center [399, 114] width 240 height 676
click at [307, 301] on div "Quick reference Forms guide users to input and submit relevant details. Good fo…" at bounding box center [399, 114] width 240 height 676
click at [302, 327] on h2 "Form behavior" at bounding box center [399, 326] width 240 height 10
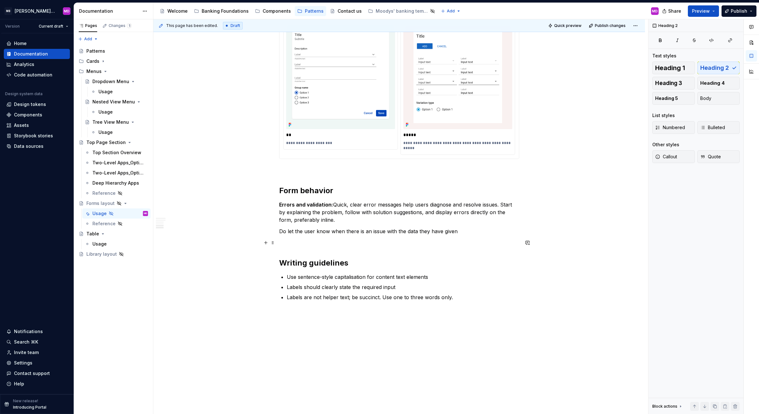
scroll to position [527, 0]
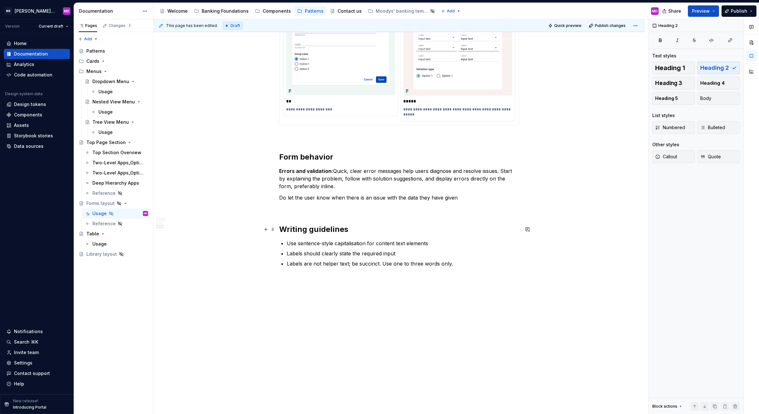
click at [305, 230] on h2 "Writing guidelines" at bounding box center [399, 229] width 240 height 10
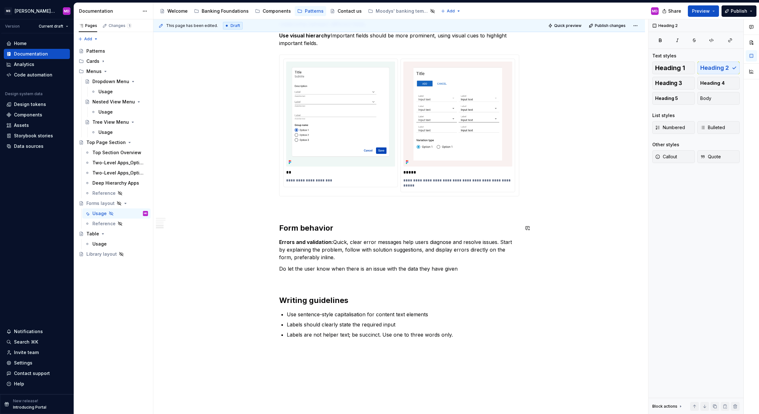
scroll to position [456, 0]
click at [315, 203] on div "Quick reference Forms guide users to input and submit relevant details. Good fo…" at bounding box center [399, 15] width 240 height 676
click at [299, 278] on p at bounding box center [399, 280] width 240 height 8
click at [289, 286] on div "Quick reference Forms guide users to input and submit relevant details. Good fo…" at bounding box center [399, 15] width 240 height 676
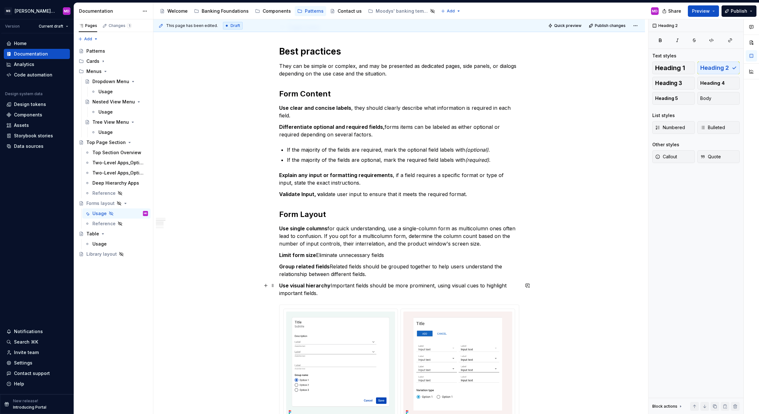
scroll to position [203, 0]
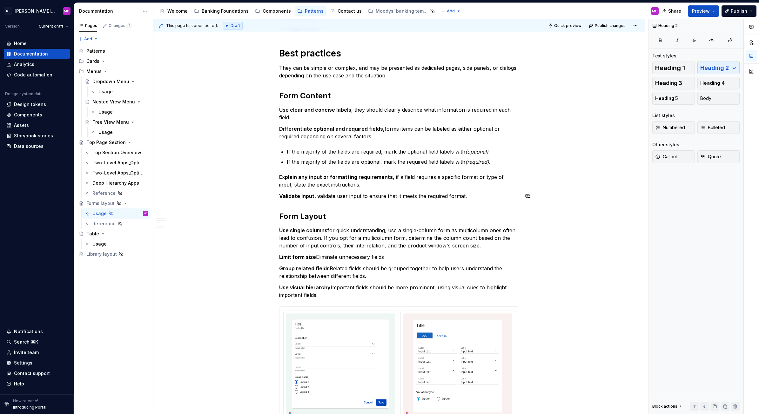
click at [302, 201] on div "Quick reference Forms guide users to input and submit relevant details. Good fo…" at bounding box center [399, 268] width 240 height 676
click at [466, 197] on p "Validate Input, v alidate user input to ensure that it meets the required forma…" at bounding box center [399, 196] width 240 height 8
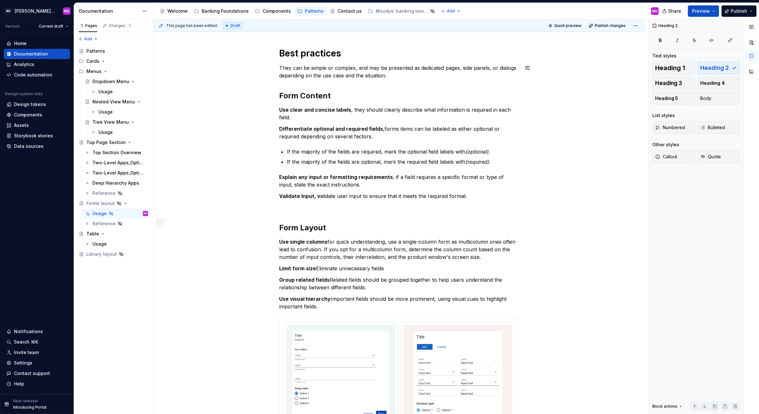
click at [395, 87] on div "Quick reference Forms guide users to input and submit relevant details. Good fo…" at bounding box center [399, 274] width 240 height 688
click at [399, 76] on p "They can be simple or complex, and may be presented as dedicated pages, side pa…" at bounding box center [399, 71] width 240 height 15
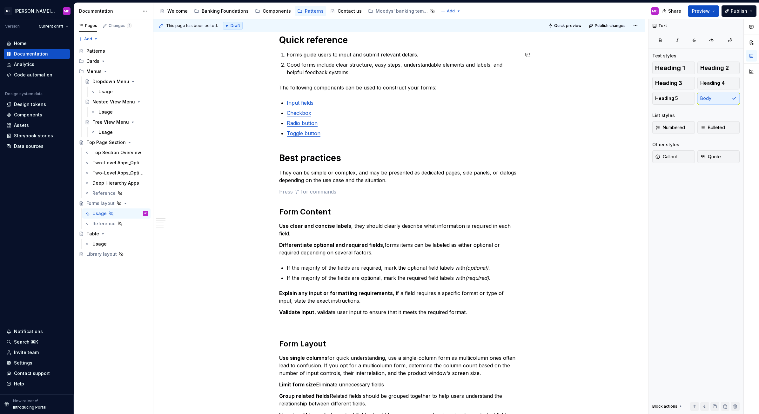
scroll to position [70, 0]
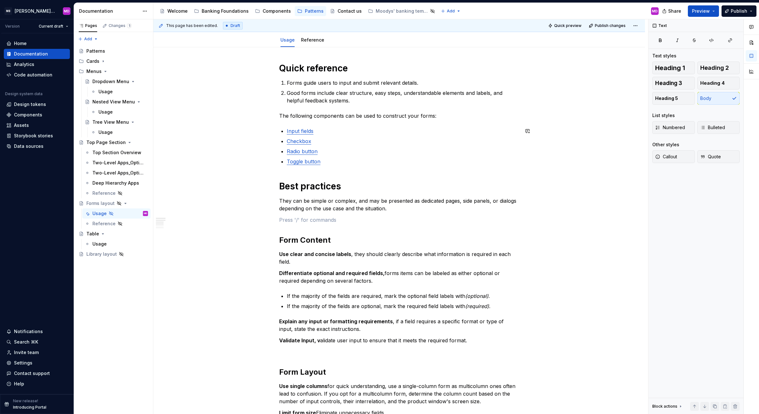
click at [304, 176] on div "Quick reference Forms guide users to input and submit relevant details. Good fo…" at bounding box center [399, 412] width 240 height 699
click at [304, 223] on p at bounding box center [399, 220] width 240 height 8
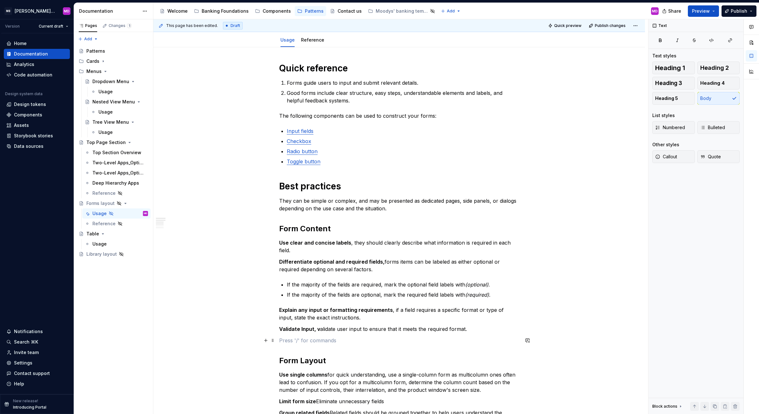
click at [294, 342] on p at bounding box center [399, 341] width 240 height 8
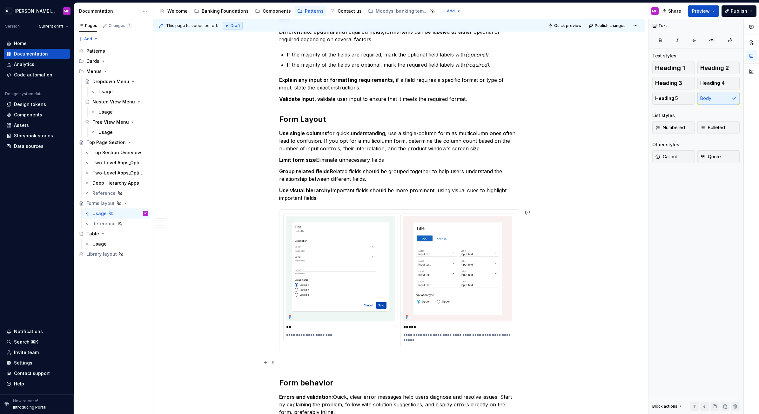
scroll to position [321, 0]
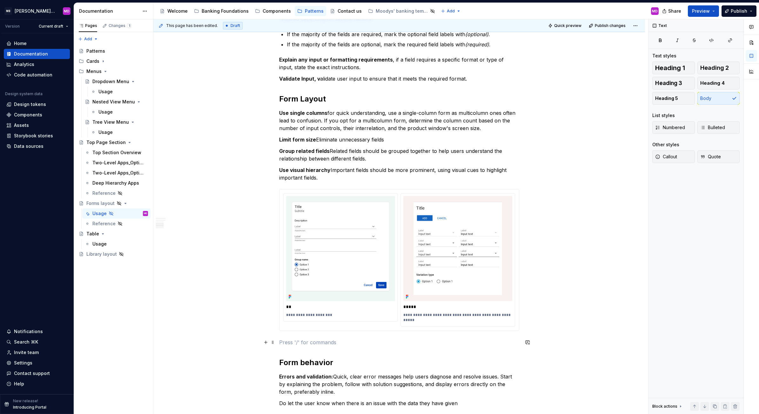
click at [297, 339] on p at bounding box center [399, 343] width 240 height 8
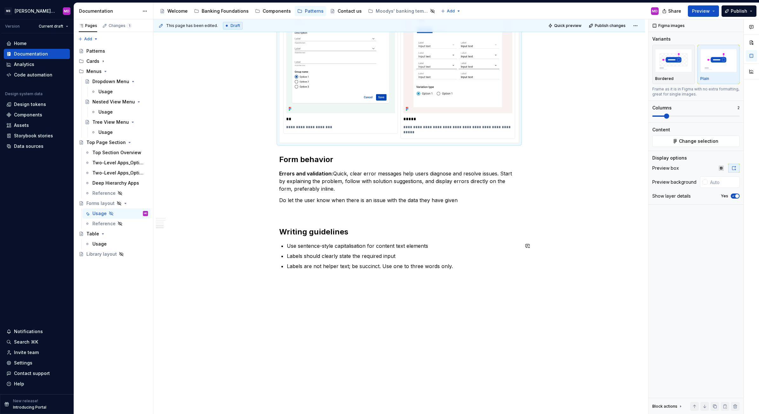
scroll to position [511, 0]
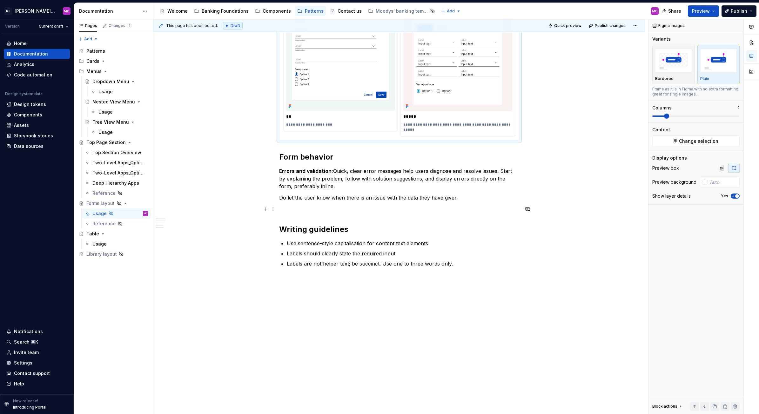
click at [289, 210] on p at bounding box center [399, 209] width 240 height 8
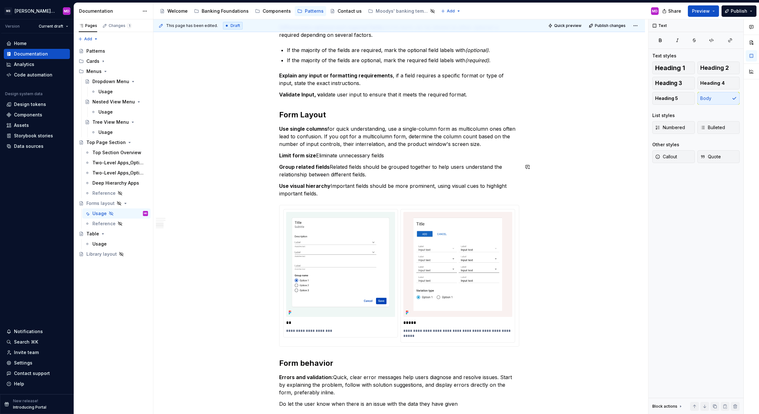
scroll to position [305, 0]
click at [320, 94] on p "Validate Input, v alidate user input to ensure that it meets the required forma…" at bounding box center [399, 94] width 240 height 8
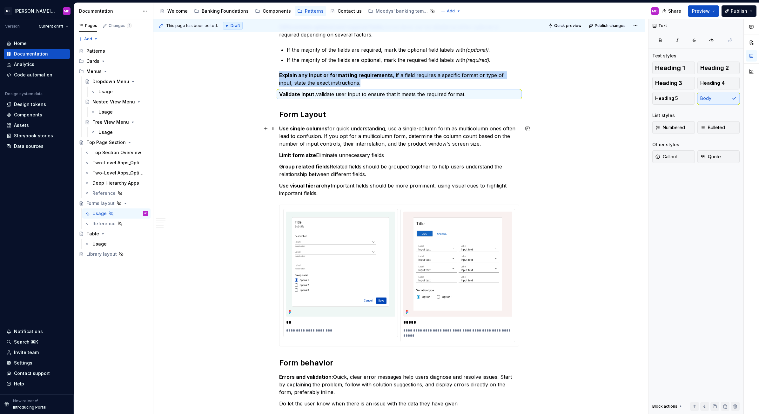
click at [255, 146] on div "Quick reference Forms guide users to input and submit relevant details. Good fo…" at bounding box center [398, 210] width 491 height 797
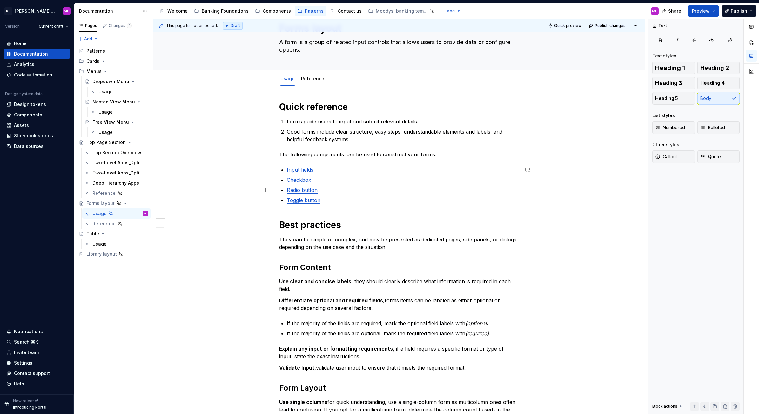
scroll to position [0, 0]
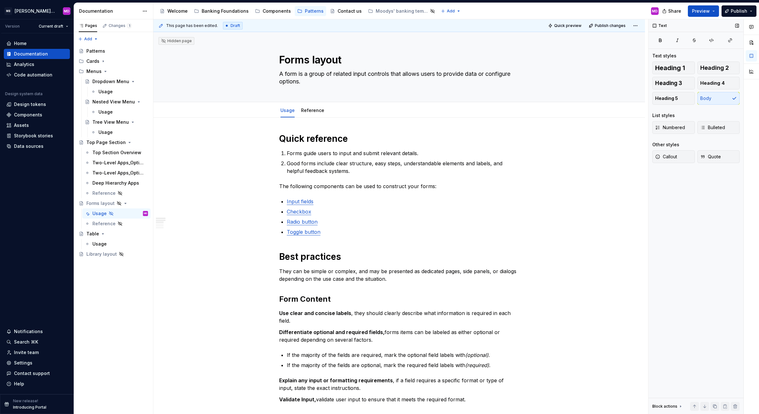
click at [706, 242] on div "Text Text styles Heading 1 Heading 2 Heading 3 Heading 4 Heading 5 Body List st…" at bounding box center [695, 216] width 95 height 395
click at [107, 90] on div "Usage" at bounding box center [105, 92] width 14 height 6
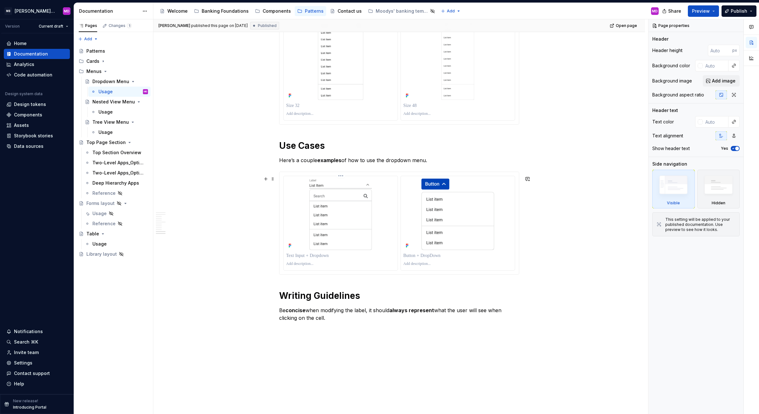
scroll to position [1697, 0]
click at [117, 211] on div "Usage" at bounding box center [120, 213] width 56 height 9
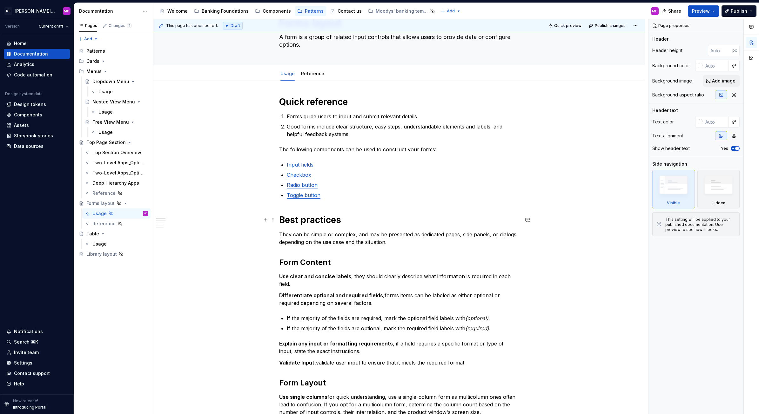
scroll to position [37, 0]
click at [321, 151] on p "The following components can be used to construct your forms:" at bounding box center [399, 150] width 240 height 8
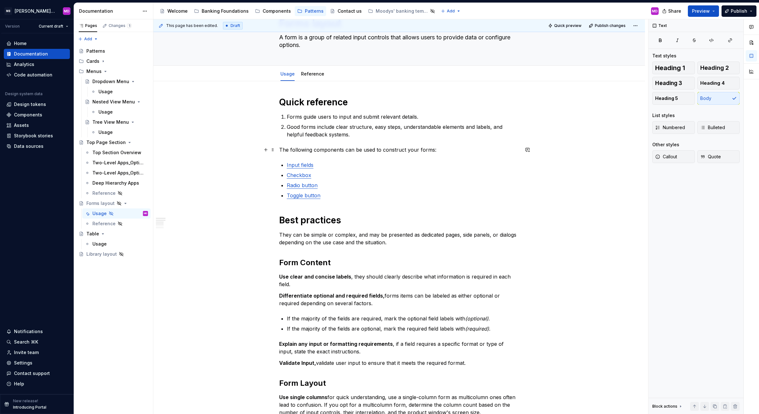
click at [321, 151] on p "The following components can be used to construct your forms:" at bounding box center [399, 150] width 240 height 8
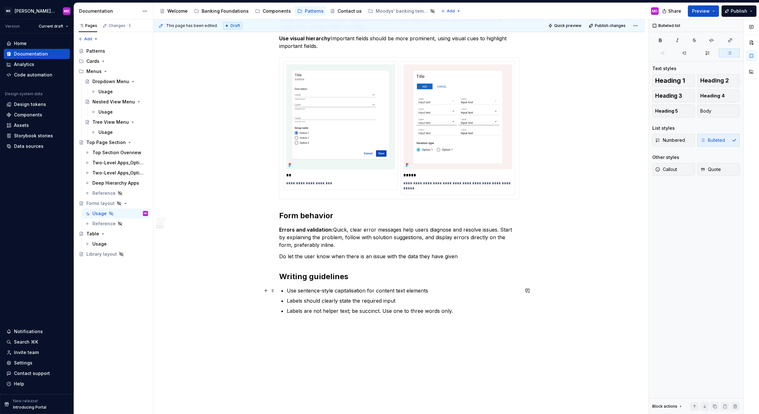
scroll to position [452, 0]
type textarea "*"
click at [32, 267] on div "Home Documentation Analytics Code automation Design system data Design tokens C…" at bounding box center [37, 213] width 74 height 361
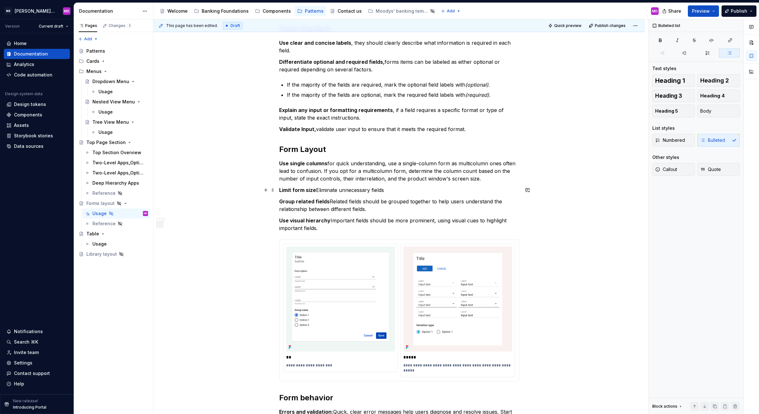
scroll to position [471, 0]
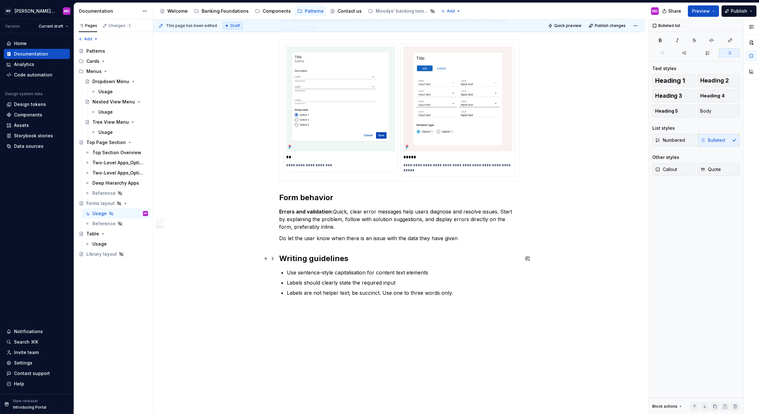
click at [362, 257] on h2 "Writing guidelines" at bounding box center [399, 259] width 240 height 10
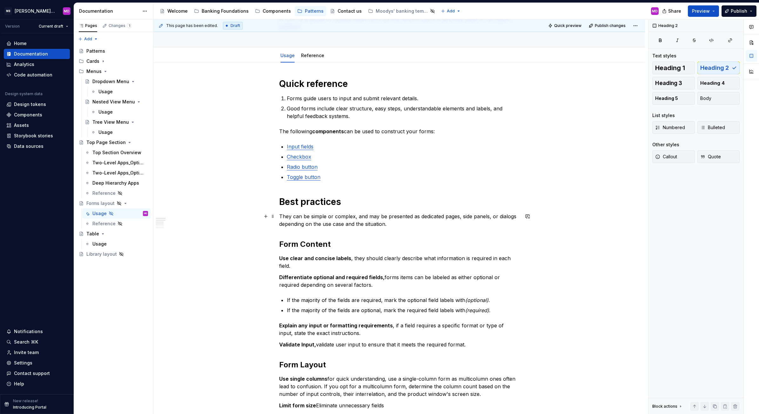
scroll to position [55, 0]
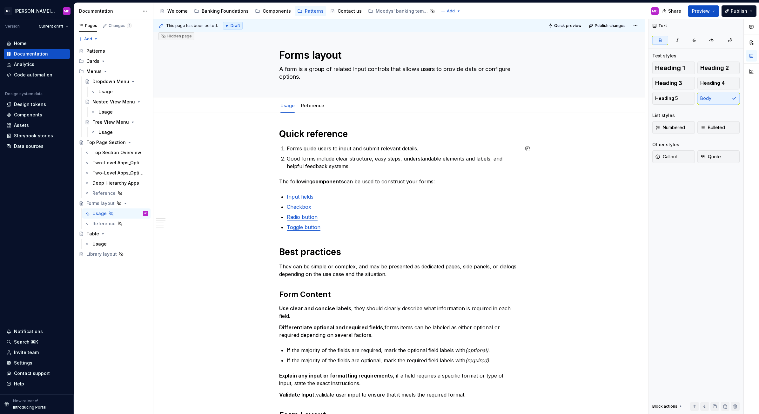
scroll to position [0, 0]
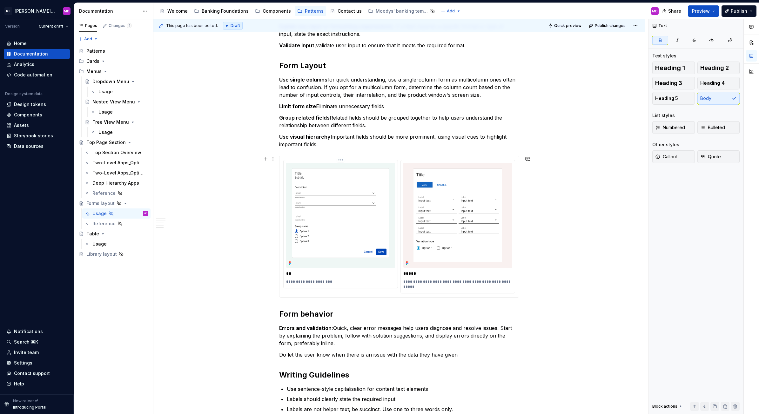
scroll to position [357, 0]
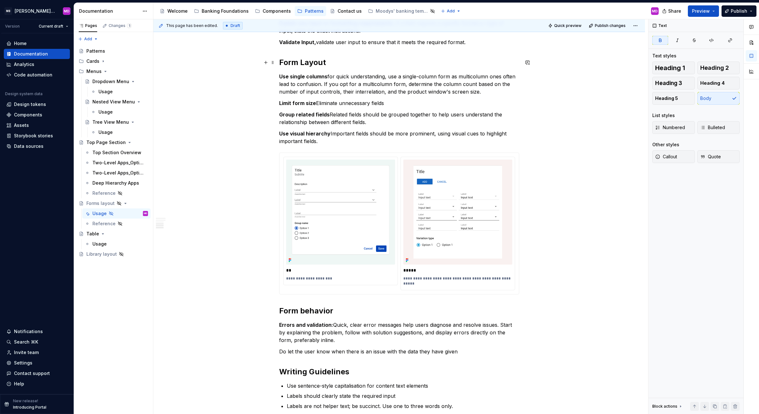
click at [340, 64] on h2 "Form Layout" at bounding box center [399, 62] width 240 height 10
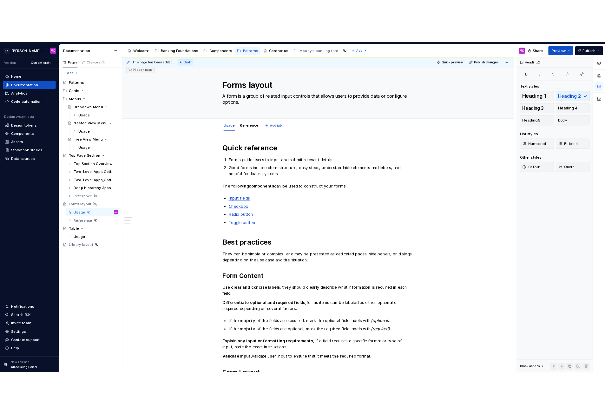
scroll to position [0, 0]
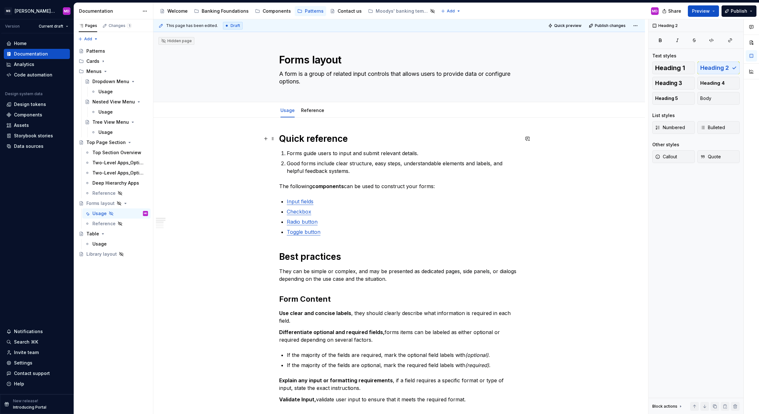
click at [309, 139] on h1 "Quick reference" at bounding box center [399, 138] width 240 height 11
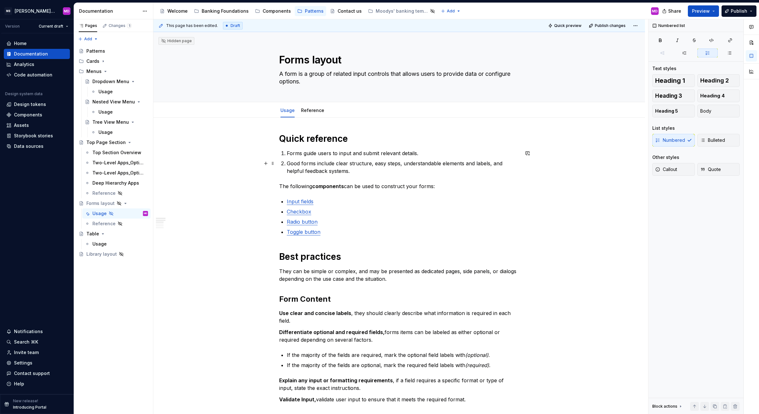
click at [344, 165] on p "Good forms include clear structure, easy steps, understandable elements and lab…" at bounding box center [403, 167] width 232 height 15
click at [287, 152] on p "Forms guide users to input and submit relevant details." at bounding box center [403, 154] width 232 height 8
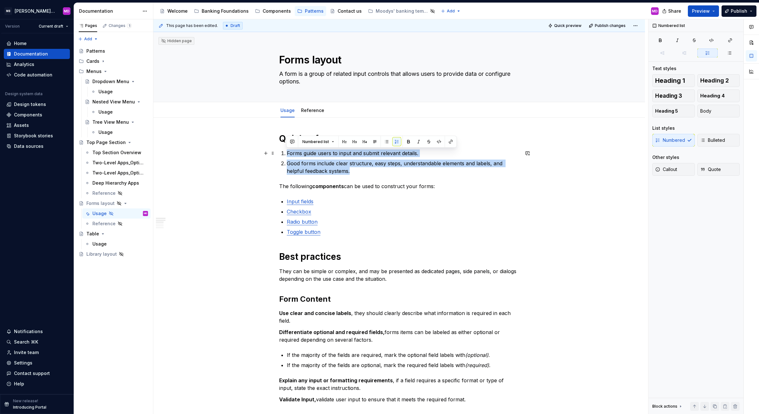
drag, startPoint x: 359, startPoint y: 172, endPoint x: 283, endPoint y: 156, distance: 78.3
click at [287, 156] on ol "Forms guide users to input and submit relevant details. Good forms include clea…" at bounding box center [403, 162] width 232 height 25
copy ol "Forms guide users to input and submit relevant details. Good forms include clea…"
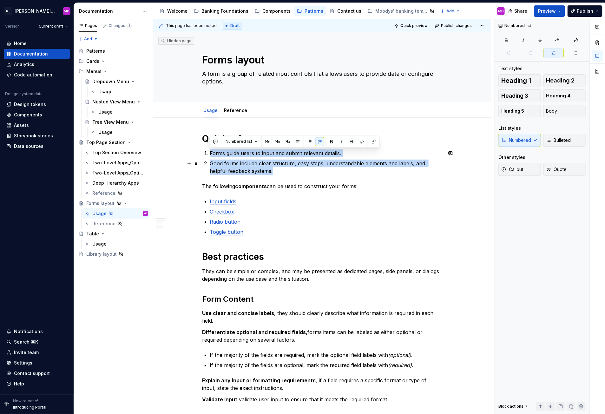
click at [309, 170] on p "Good forms include clear structure, easy steps, understandable elements and lab…" at bounding box center [326, 167] width 232 height 15
drag, startPoint x: 299, startPoint y: 171, endPoint x: 210, endPoint y: 150, distance: 90.9
click at [210, 150] on ol "Forms guide users to input and submit relevant details. Good forms include clea…" at bounding box center [326, 162] width 232 height 25
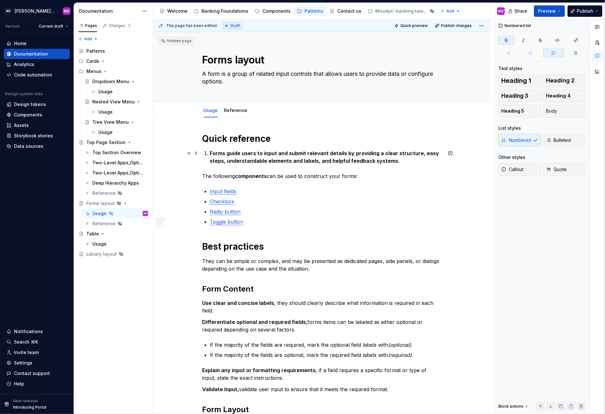
click at [210, 153] on li "Forms guide users to input and submit relevant details by providing a clear str…" at bounding box center [326, 157] width 232 height 15
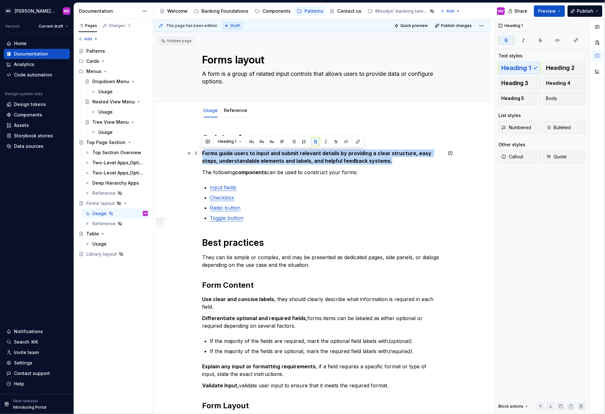
drag, startPoint x: 383, startPoint y: 160, endPoint x: 202, endPoint y: 155, distance: 181.3
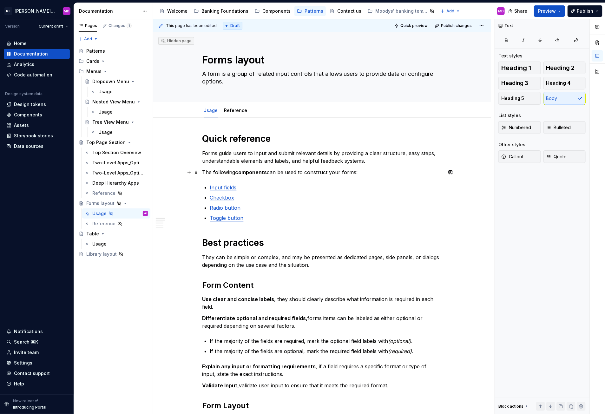
click at [376, 172] on p "The following components can be used to construct your forms:" at bounding box center [323, 173] width 240 height 8
click at [370, 161] on p "Forms guide users to input and submit relevant details by providing a clear str…" at bounding box center [323, 157] width 240 height 15
click at [105, 91] on div "Usage" at bounding box center [105, 92] width 14 height 6
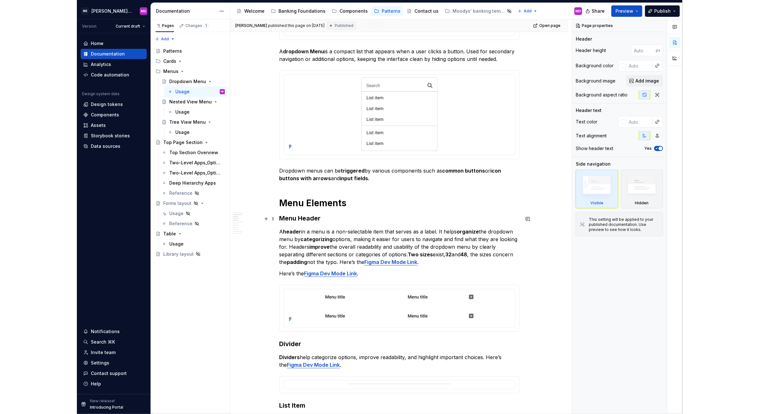
scroll to position [274, 0]
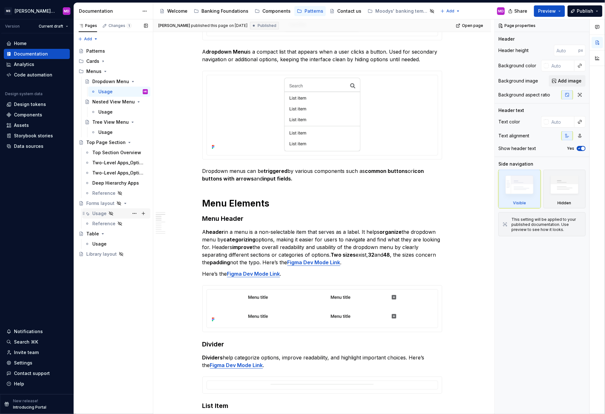
click at [101, 213] on div "Usage" at bounding box center [99, 213] width 14 height 6
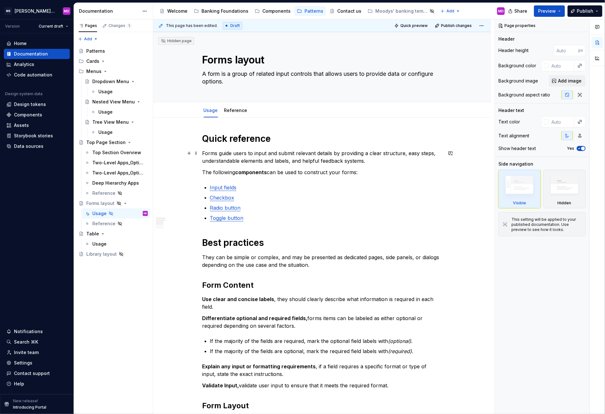
type textarea "*"
click at [381, 163] on p "Forms guide users to input and submit relevant details by providing a clear str…" at bounding box center [323, 157] width 240 height 15
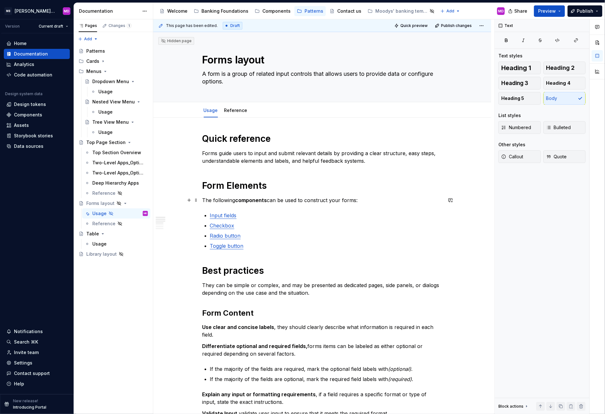
click at [382, 202] on p "The following components can be used to construct your forms:" at bounding box center [323, 200] width 240 height 8
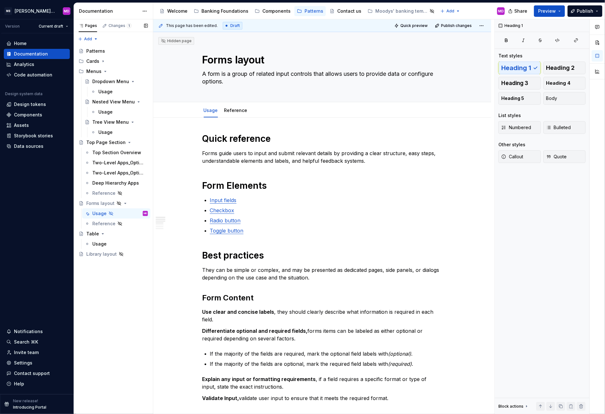
click at [125, 394] on div "Pages Changes 1 Add Accessibility guide for tree Page tree. Navigate the tree w…" at bounding box center [113, 216] width 79 height 395
click at [323, 161] on p "Forms guide users to input and submit relevant details by providing a clear str…" at bounding box center [323, 157] width 240 height 15
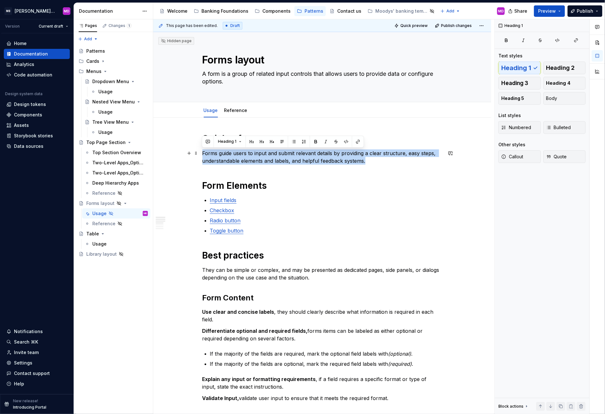
click at [323, 161] on p "Forms guide users to input and submit relevant details by providing a clear str…" at bounding box center [323, 157] width 240 height 15
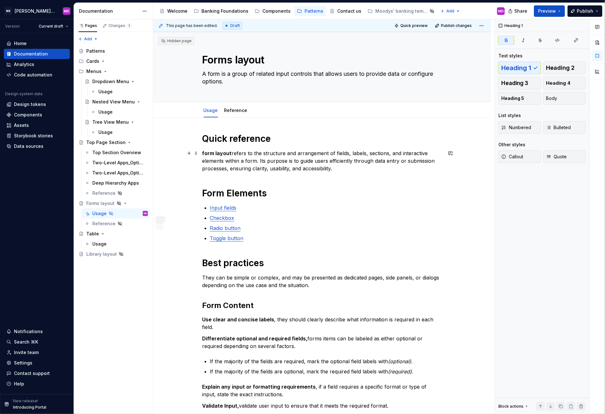
click at [207, 153] on strong "form layout" at bounding box center [218, 153] width 30 height 6
click at [351, 170] on p "A form layout refers to the structure and arrangement of fields, labels, sectio…" at bounding box center [323, 161] width 240 height 23
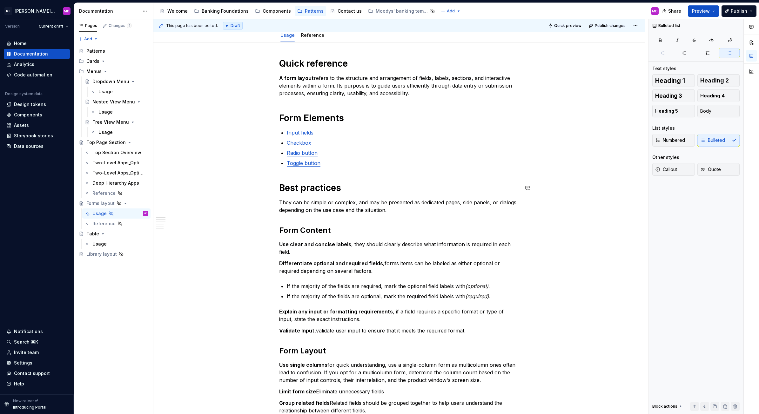
scroll to position [78, 0]
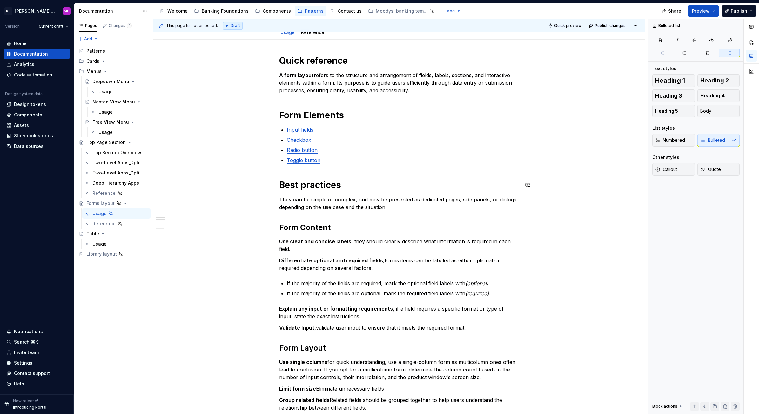
type textarea "*"
